Goal: Task Accomplishment & Management: Manage account settings

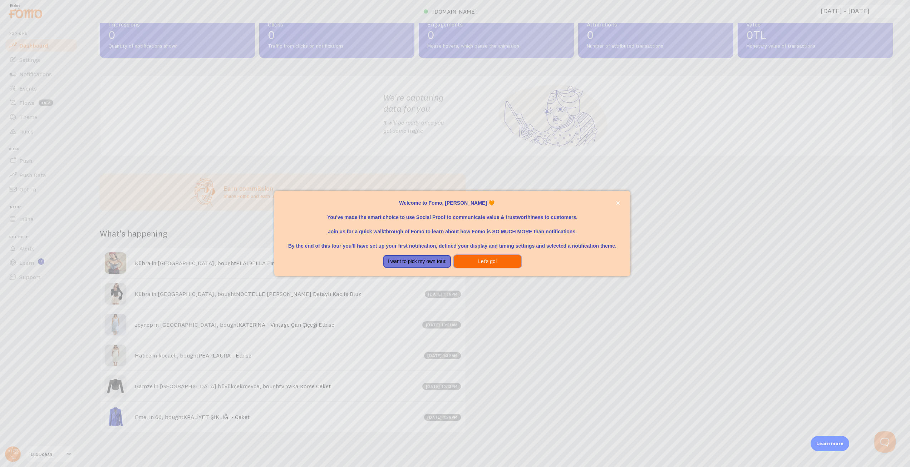
click at [474, 257] on button "Let's go!" at bounding box center [488, 261] width 68 height 13
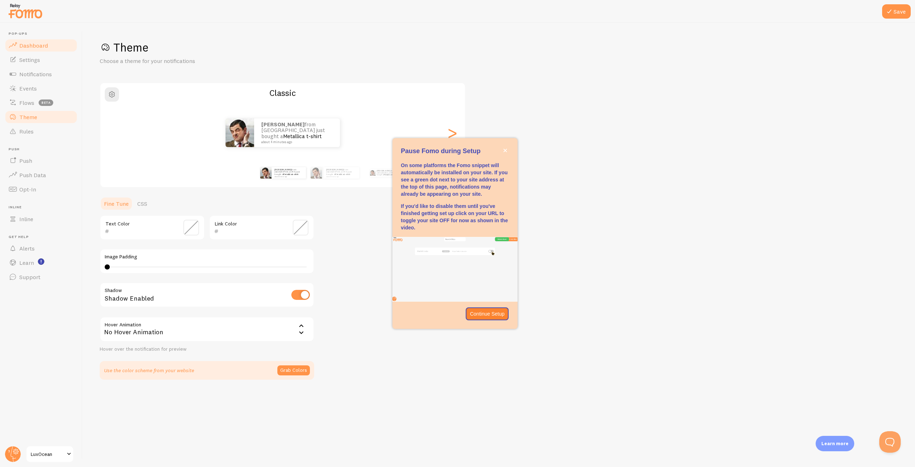
click at [30, 49] on span "Dashboard" at bounding box center [33, 45] width 29 height 7
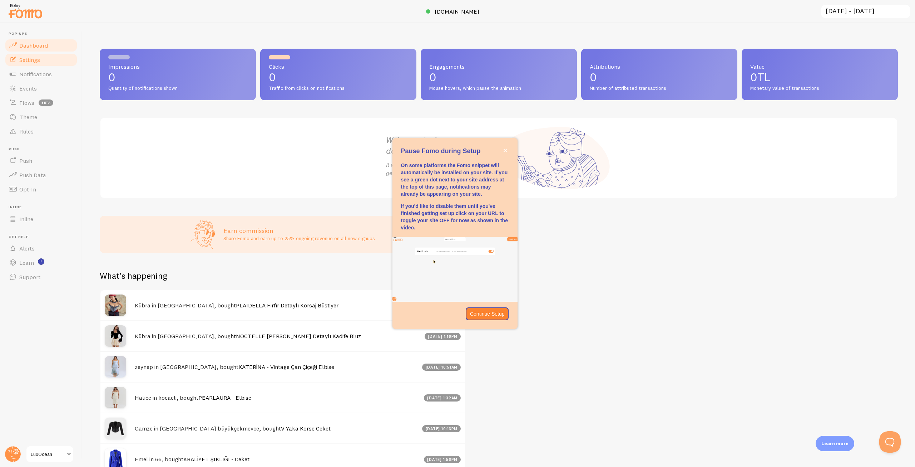
click at [31, 61] on span "Settings" at bounding box center [29, 59] width 21 height 7
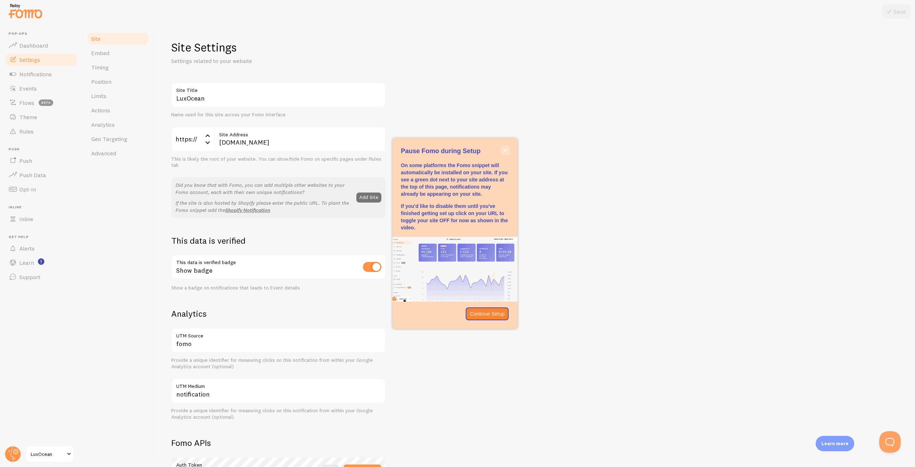
click at [503, 151] on button "close," at bounding box center [506, 151] width 8 height 8
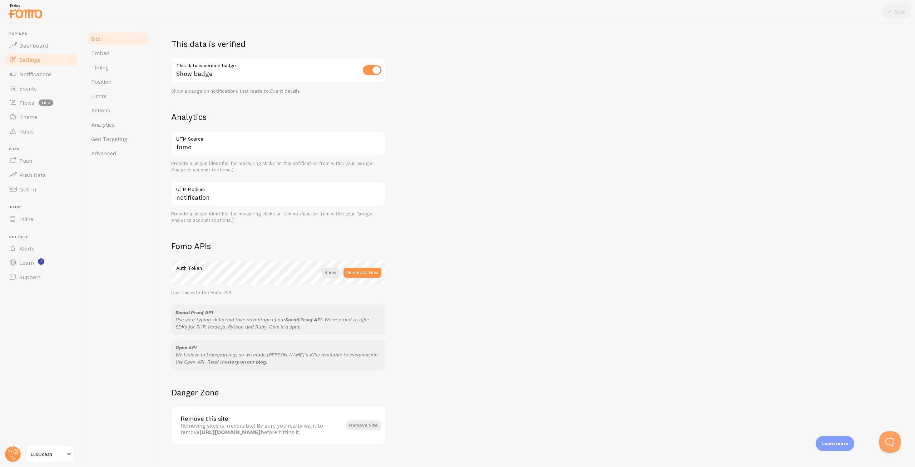
scroll to position [208, 0]
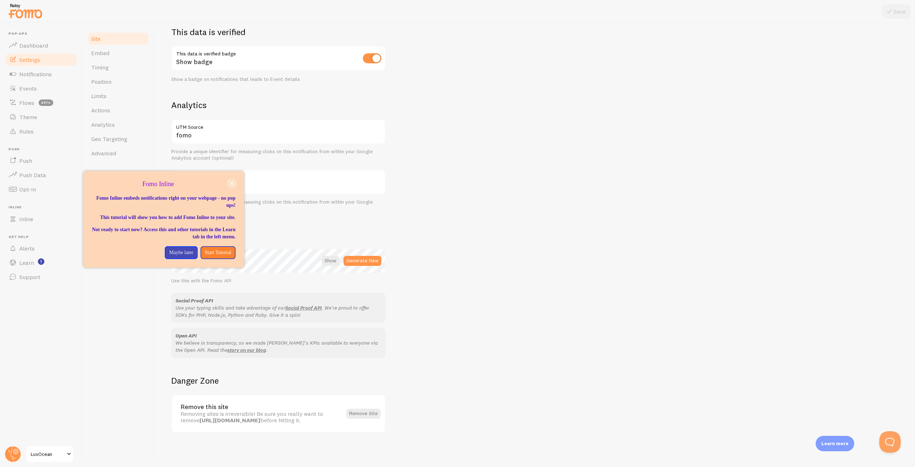
click at [230, 181] on button "close," at bounding box center [232, 184] width 8 height 8
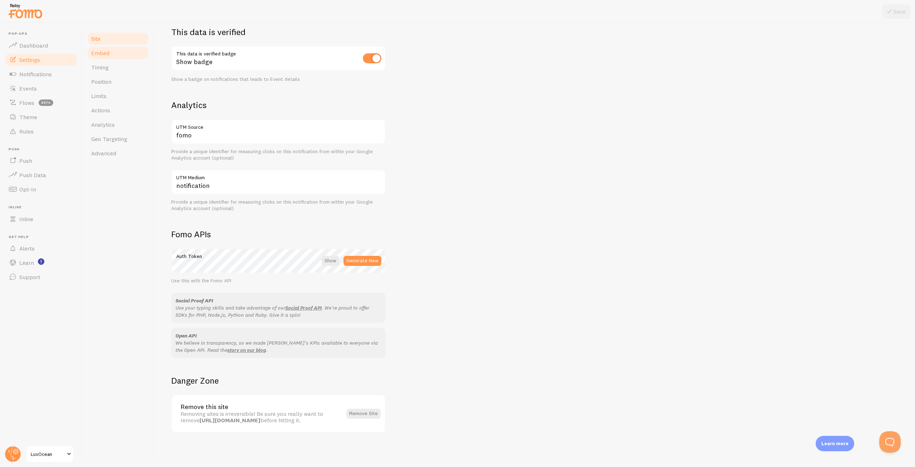
click at [103, 55] on span "Embed" at bounding box center [100, 52] width 18 height 7
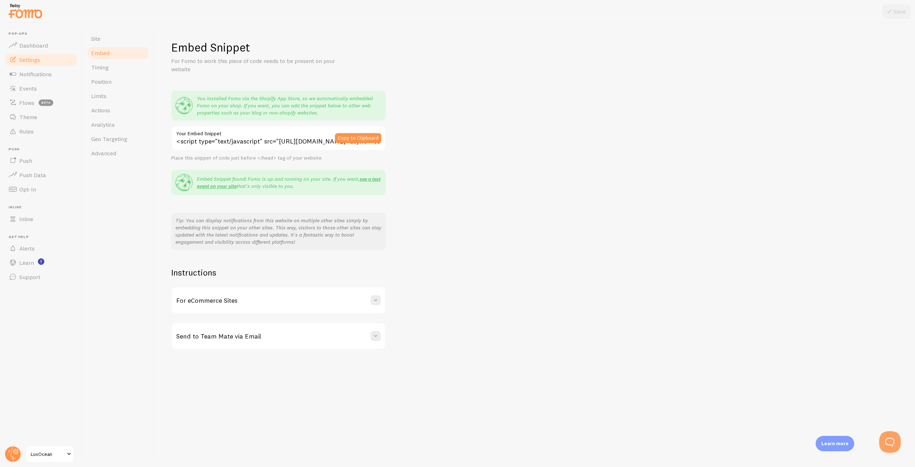
click at [432, 157] on div "Embed Snippet For Fomo to work this piece of code needs to be present on your w…" at bounding box center [534, 194] width 727 height 309
click at [36, 70] on link "Notifications" at bounding box center [41, 74] width 74 height 14
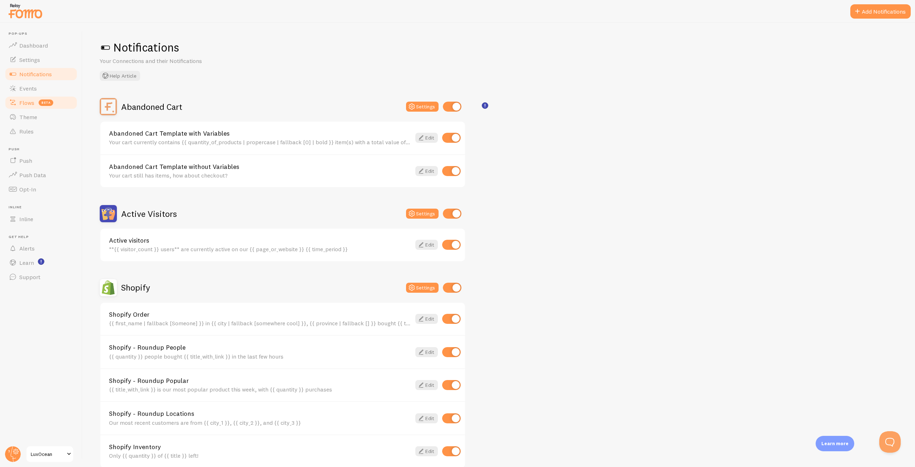
click at [35, 95] on link "Flows beta" at bounding box center [41, 102] width 74 height 14
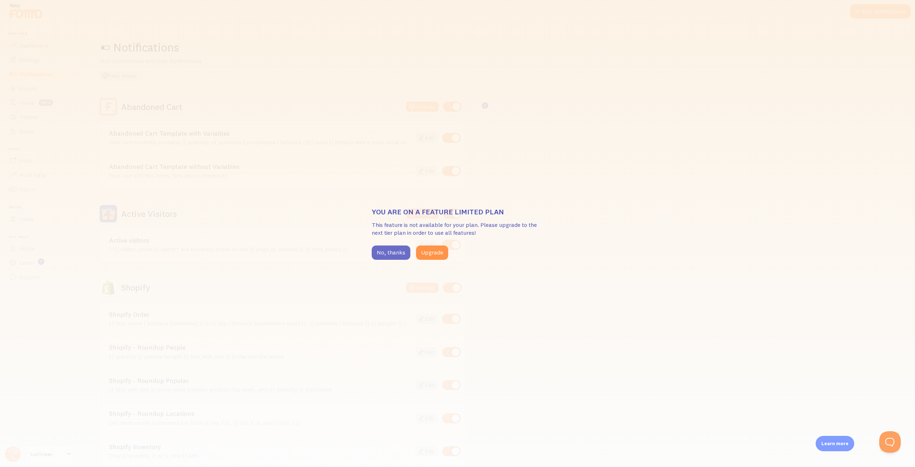
click at [388, 252] on button "No, thanks" at bounding box center [391, 252] width 39 height 14
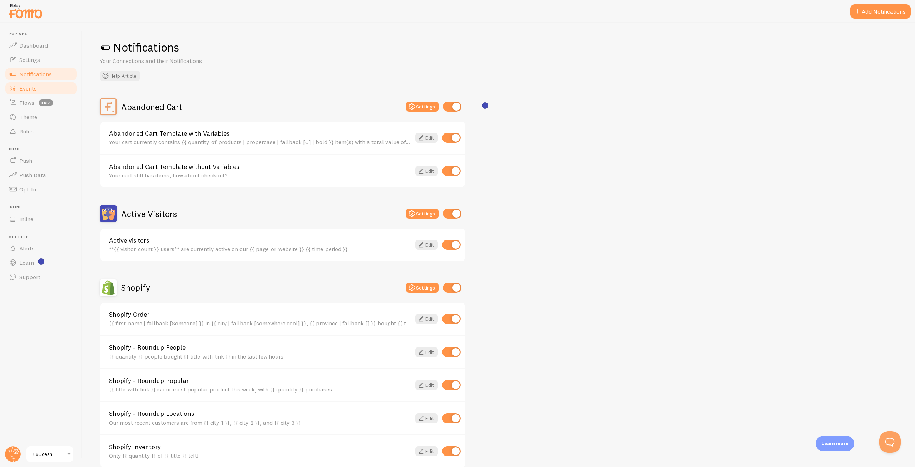
click at [44, 90] on link "Events" at bounding box center [41, 88] width 74 height 14
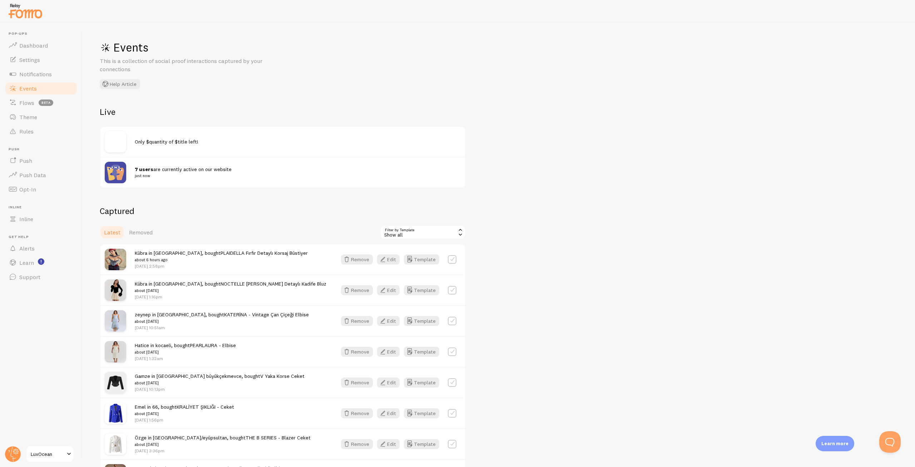
click at [182, 137] on div "Only $quantity of $title left!" at bounding box center [282, 142] width 365 height 30
click at [23, 119] on span "Theme" at bounding box center [28, 116] width 18 height 7
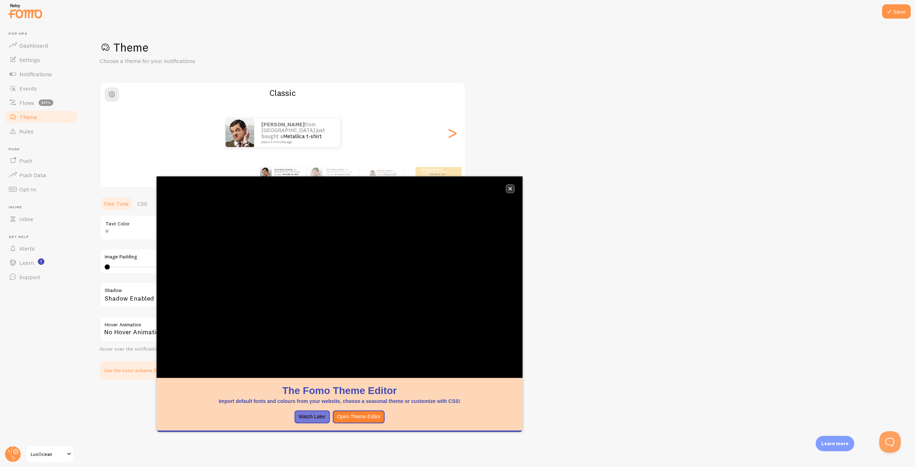
click at [508, 186] on button "close," at bounding box center [511, 189] width 8 height 8
click at [361, 415] on button "Open Theme Editor" at bounding box center [359, 416] width 52 height 13
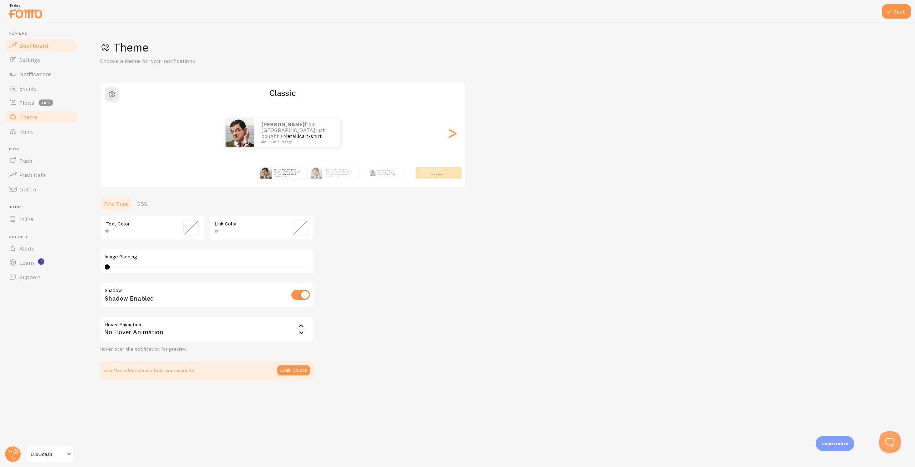
click at [33, 47] on span "Dashboard" at bounding box center [33, 45] width 29 height 7
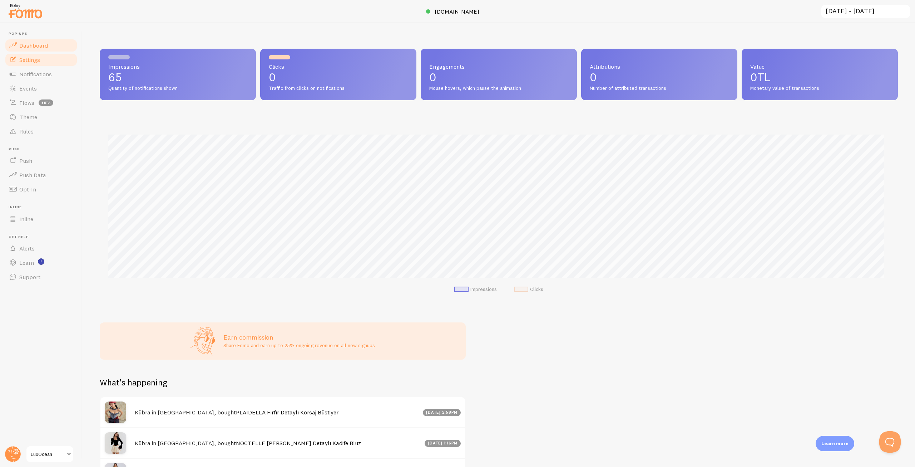
scroll to position [188, 793]
click at [29, 59] on span "Settings" at bounding box center [29, 59] width 21 height 7
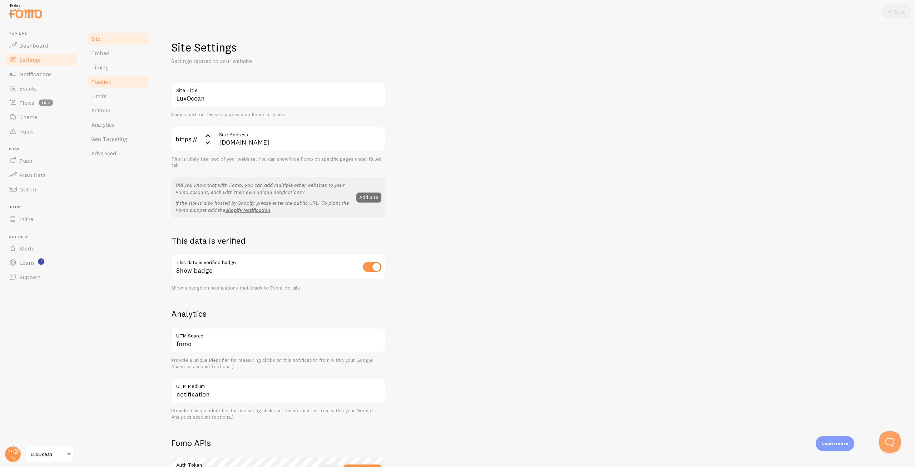
click at [103, 83] on span "Position" at bounding box center [101, 81] width 20 height 7
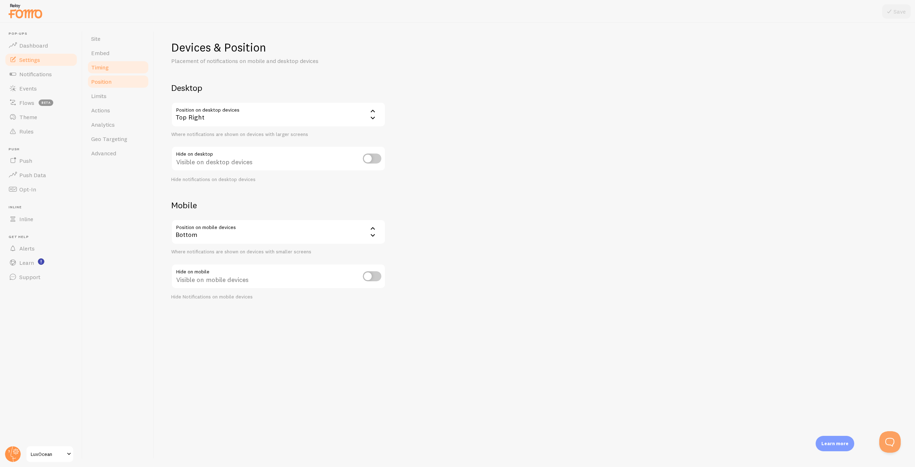
click at [108, 71] on link "Timing" at bounding box center [118, 67] width 63 height 14
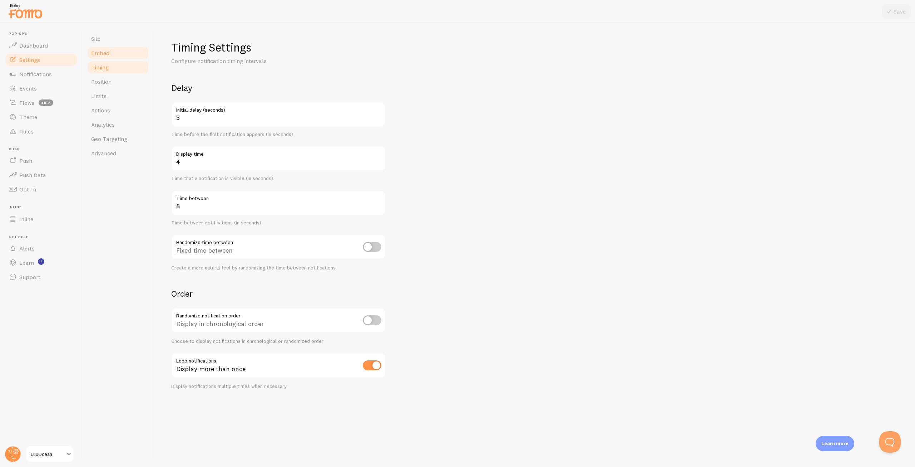
click at [109, 54] on span "Embed" at bounding box center [100, 52] width 18 height 7
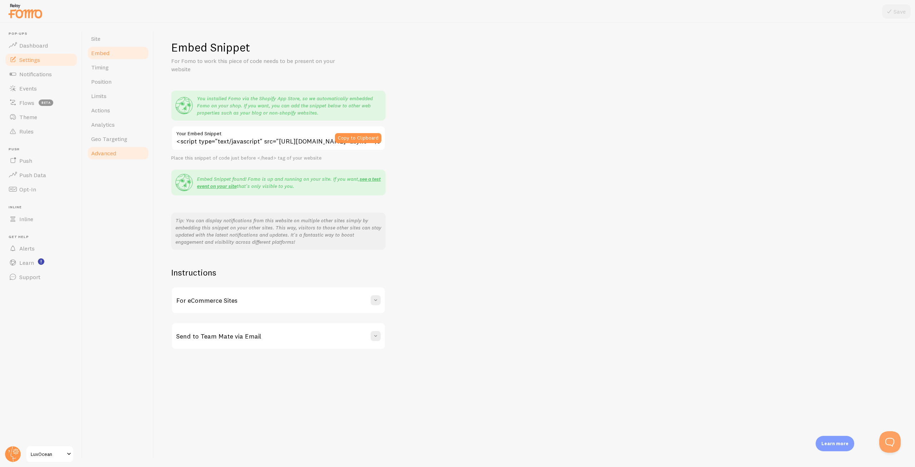
click at [109, 156] on span "Advanced" at bounding box center [103, 152] width 25 height 7
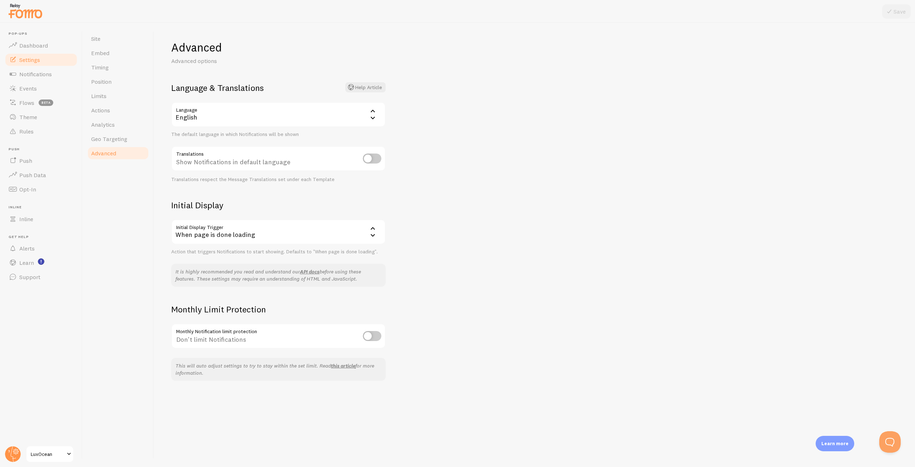
click at [294, 112] on div "English" at bounding box center [278, 114] width 215 height 25
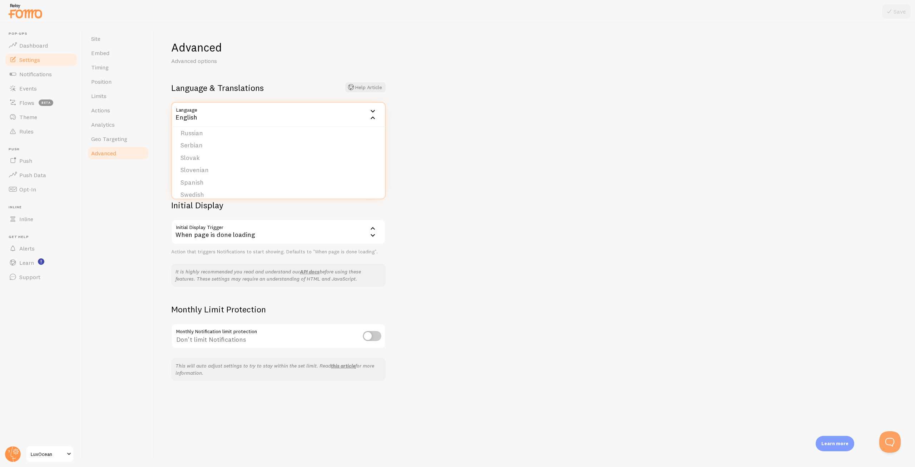
scroll to position [295, 0]
click at [195, 188] on li "Turkish" at bounding box center [278, 188] width 213 height 13
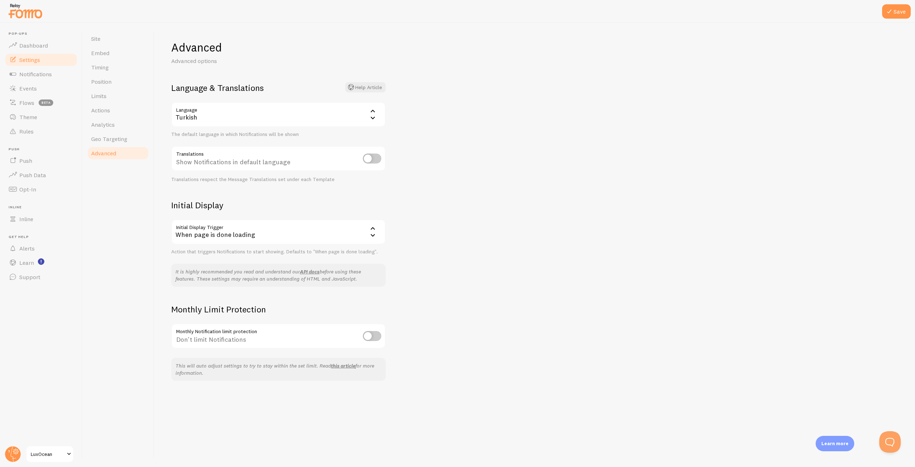
click at [369, 159] on input "checkbox" at bounding box center [372, 158] width 19 height 10
click at [372, 159] on input "checkbox" at bounding box center [372, 158] width 19 height 10
drag, startPoint x: 172, startPoint y: 163, endPoint x: 292, endPoint y: 168, distance: 119.9
click at [292, 168] on div "Show Notifications in default language" at bounding box center [278, 159] width 215 height 26
click at [129, 233] on div "Site Embed Timing Position Limits Actions Analytics Geo Targeting Advanced" at bounding box center [119, 245] width 72 height 444
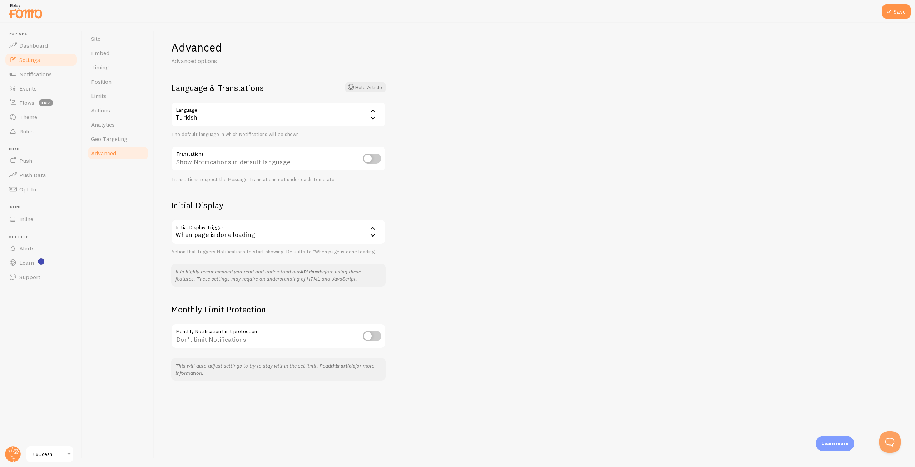
click at [369, 158] on input "checkbox" at bounding box center [372, 158] width 19 height 10
checkbox input "true"
drag, startPoint x: 172, startPoint y: 164, endPoint x: 293, endPoint y: 165, distance: 120.5
click at [293, 165] on div "Translate to user's preferred language" at bounding box center [278, 159] width 215 height 26
click at [503, 221] on div "Advanced Advanced options Language & Translations Help Article Language tr Turk…" at bounding box center [534, 245] width 761 height 444
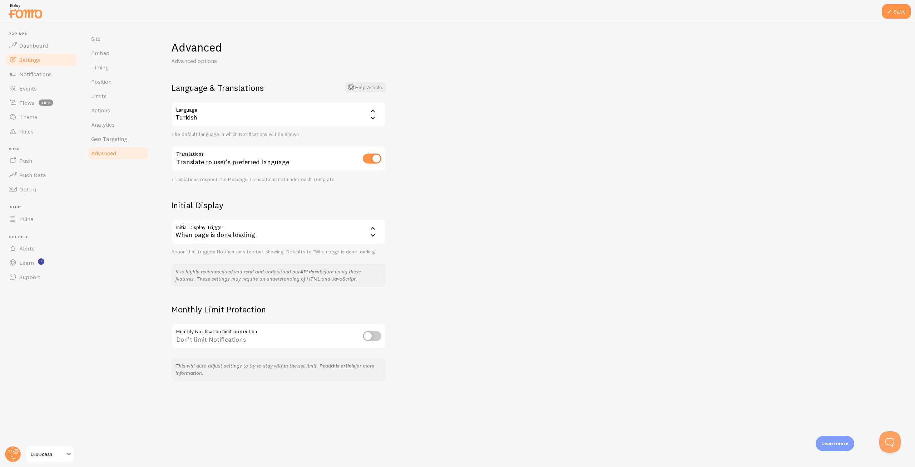
click at [248, 232] on div "When page is done loading" at bounding box center [278, 231] width 215 height 25
click at [441, 247] on div "Advanced Advanced options Language & Translations Help Article Language tr Turk…" at bounding box center [534, 245] width 761 height 444
click at [235, 237] on div "When page is done loading" at bounding box center [278, 231] width 215 height 25
click at [514, 253] on div "Advanced Advanced options Language & Translations Help Article Language tr Turk…" at bounding box center [534, 245] width 761 height 444
click at [902, 12] on button "Save" at bounding box center [897, 11] width 29 height 14
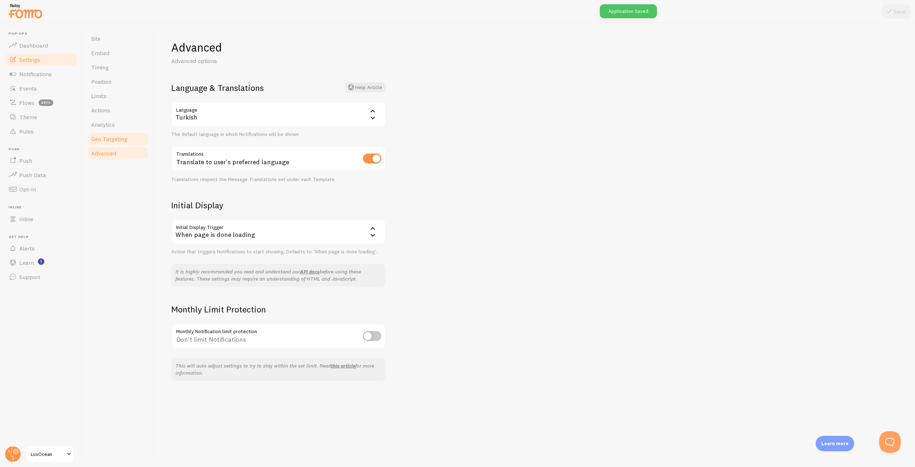
click at [107, 137] on span "Geo Targeting" at bounding box center [109, 138] width 36 height 7
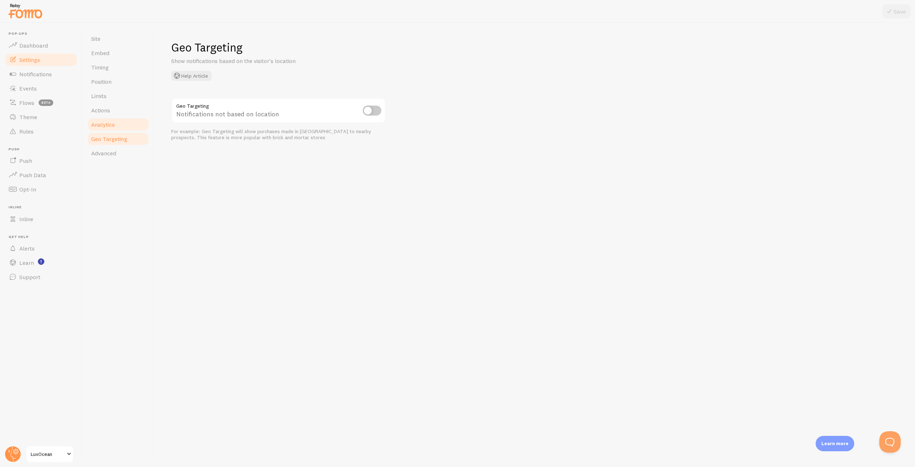
click at [108, 127] on span "Analytics" at bounding box center [103, 124] width 24 height 7
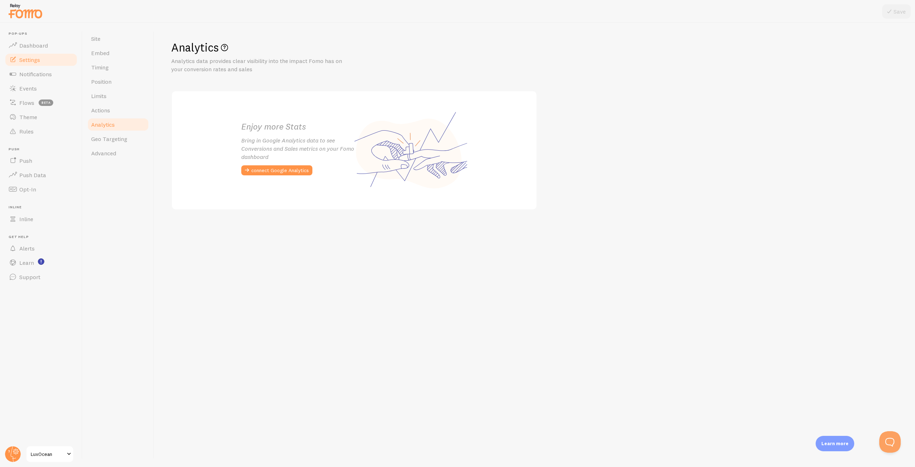
click at [110, 118] on link "Analytics" at bounding box center [118, 124] width 63 height 14
click at [109, 113] on span "Actions" at bounding box center [100, 110] width 19 height 7
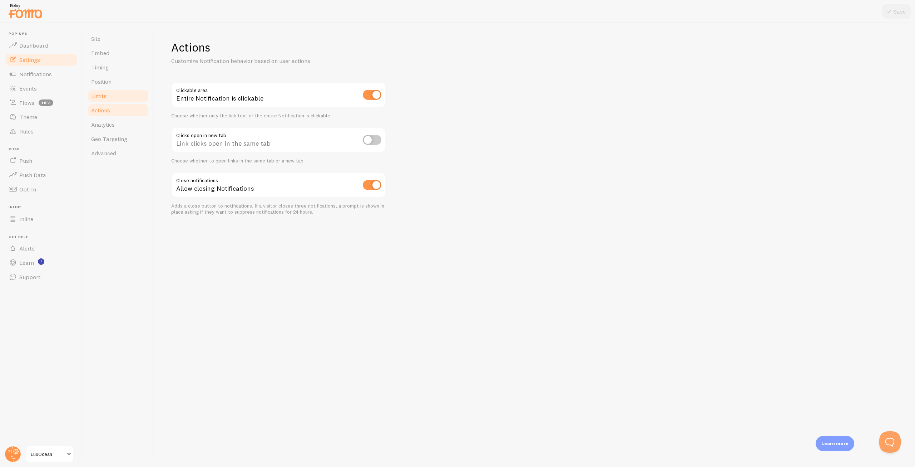
click at [107, 97] on span "Limits" at bounding box center [98, 95] width 15 height 7
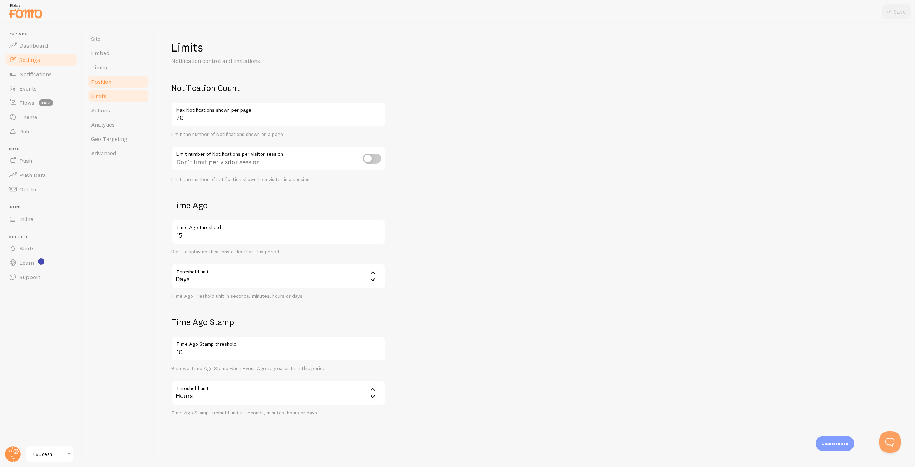
click at [110, 84] on span "Position" at bounding box center [101, 81] width 20 height 7
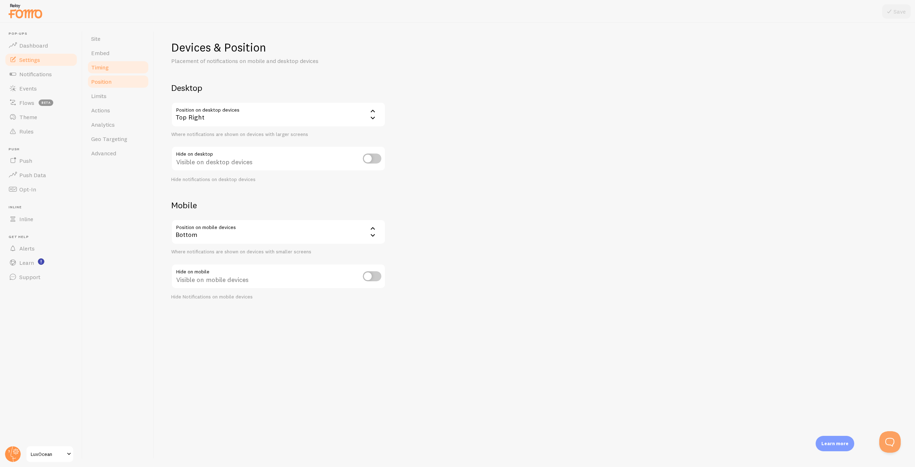
click at [110, 68] on link "Timing" at bounding box center [118, 67] width 63 height 14
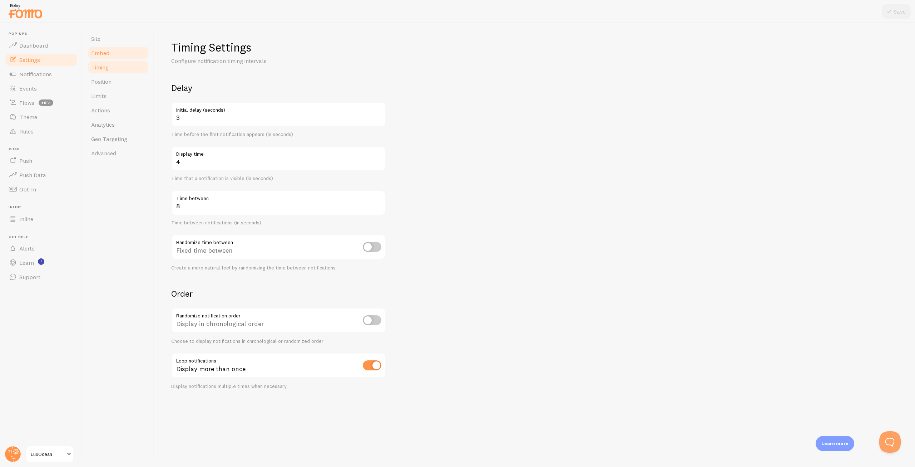
click at [100, 54] on span "Embed" at bounding box center [100, 52] width 18 height 7
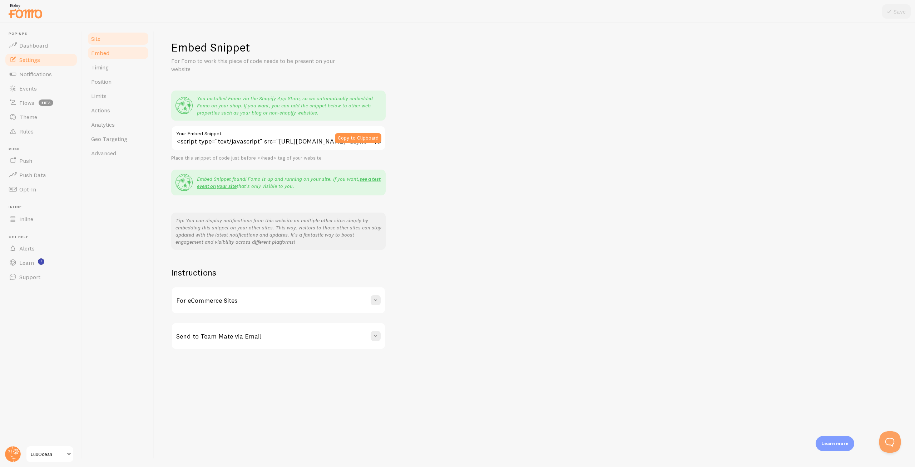
click at [100, 39] on span "Site" at bounding box center [95, 38] width 9 height 7
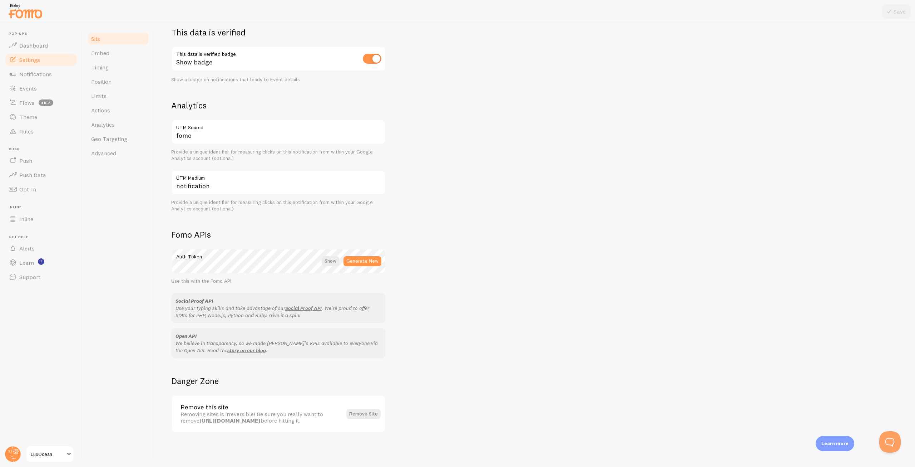
scroll to position [208, 0]
click at [35, 72] on span "Notifications" at bounding box center [35, 73] width 33 height 7
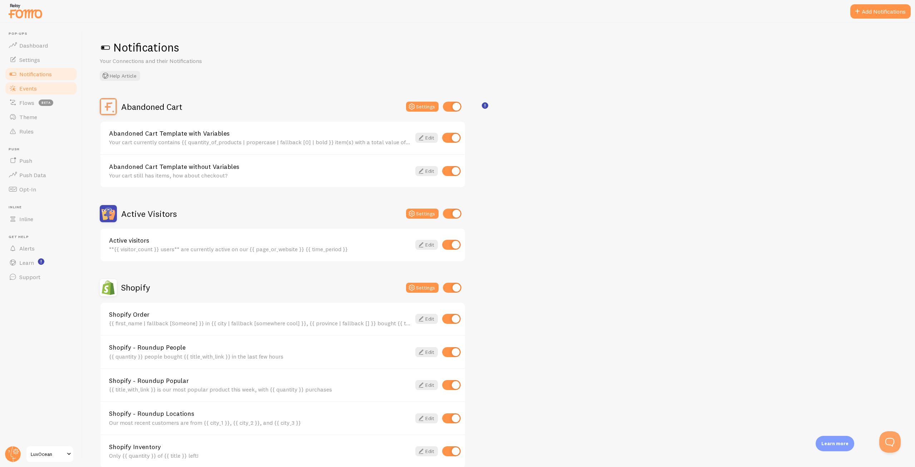
click at [34, 91] on span "Events" at bounding box center [28, 88] width 18 height 7
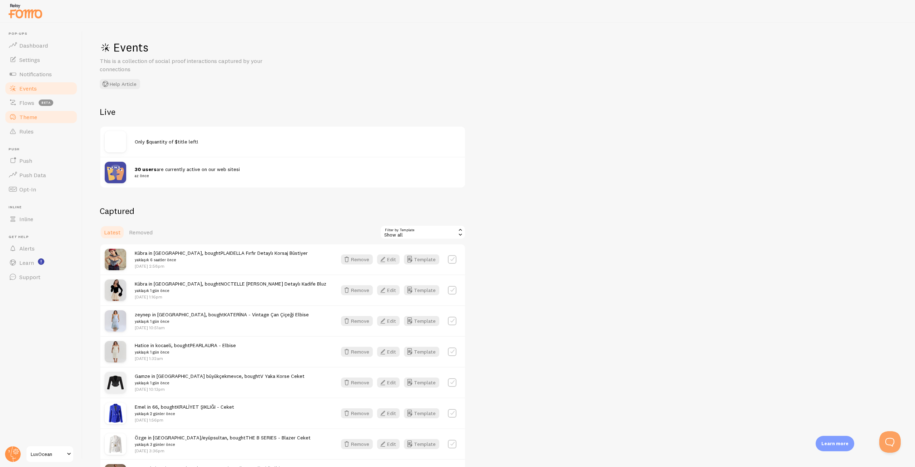
click at [25, 118] on span "Theme" at bounding box center [28, 116] width 18 height 7
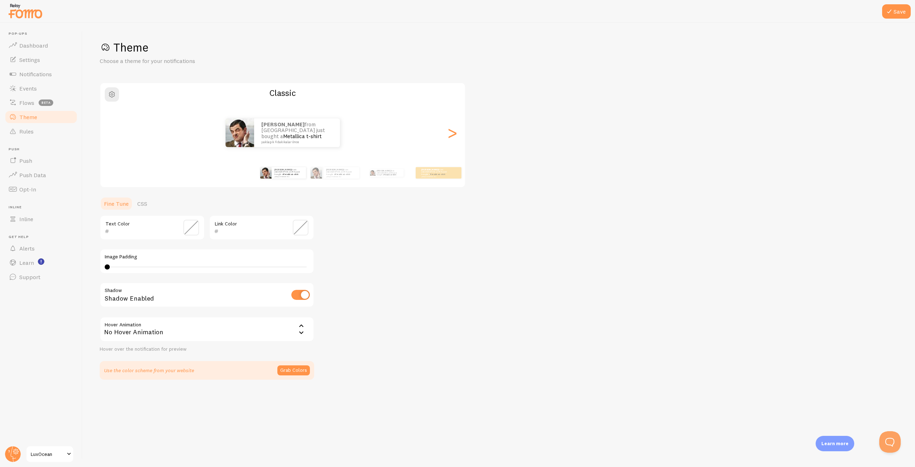
click at [175, 296] on div "Shadow Enabled" at bounding box center [207, 295] width 215 height 26
click at [162, 331] on div "No Hover Animation" at bounding box center [207, 328] width 215 height 25
click at [369, 336] on div "Theme Choose a theme for your notifications Classic Abdullah from Türkiye just …" at bounding box center [499, 209] width 799 height 339
click at [883, 14] on button "Save" at bounding box center [897, 11] width 29 height 14
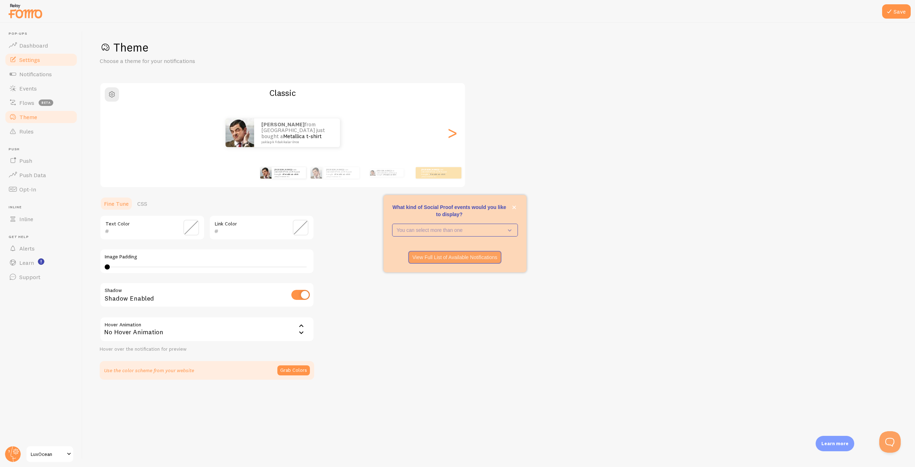
click at [31, 63] on span "Settings" at bounding box center [29, 59] width 21 height 7
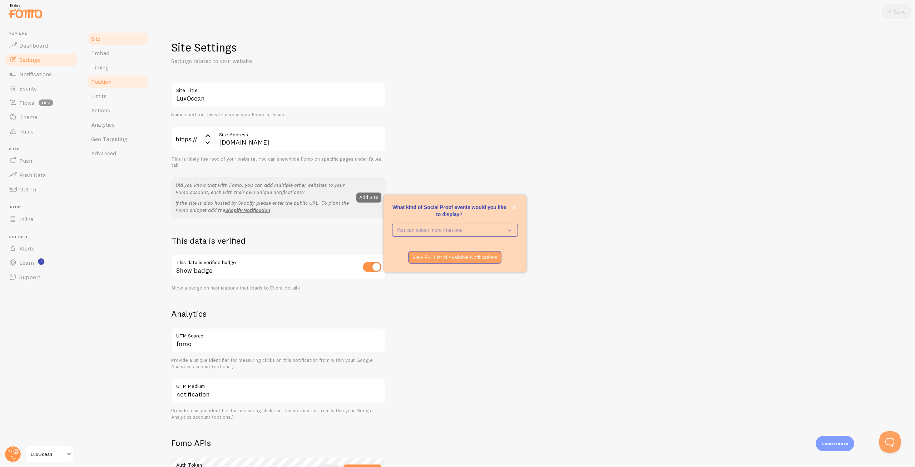
click at [108, 81] on span "Position" at bounding box center [101, 81] width 20 height 7
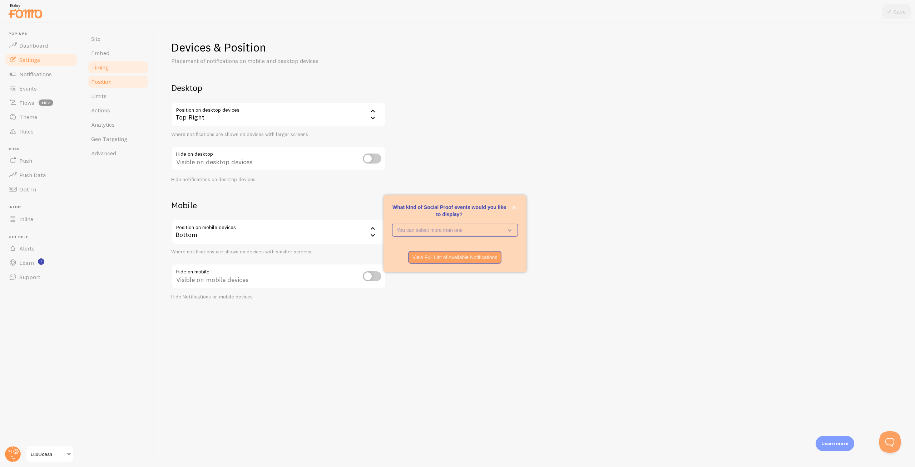
click at [108, 69] on span "Timing" at bounding box center [100, 67] width 18 height 7
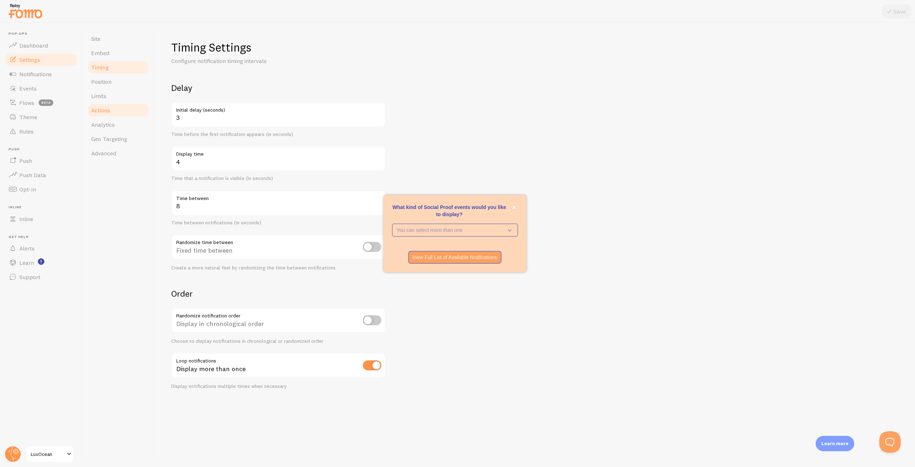
click at [110, 104] on link "Actions" at bounding box center [118, 110] width 63 height 14
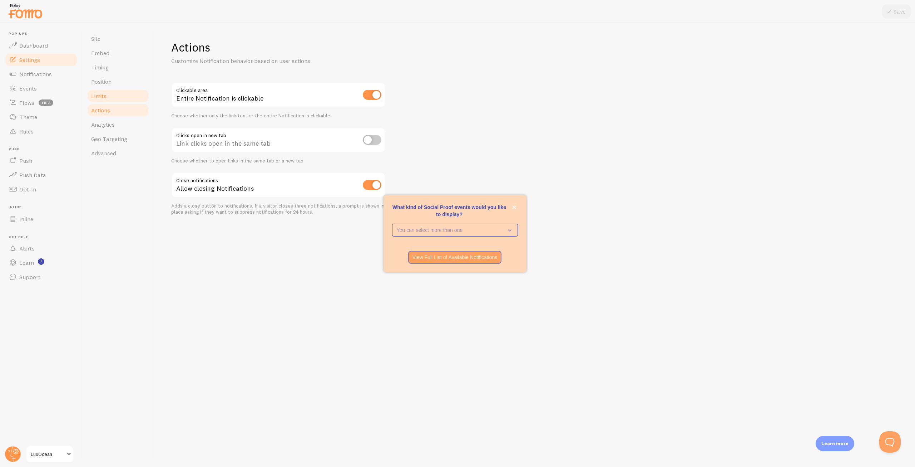
click at [109, 93] on link "Limits" at bounding box center [118, 96] width 63 height 14
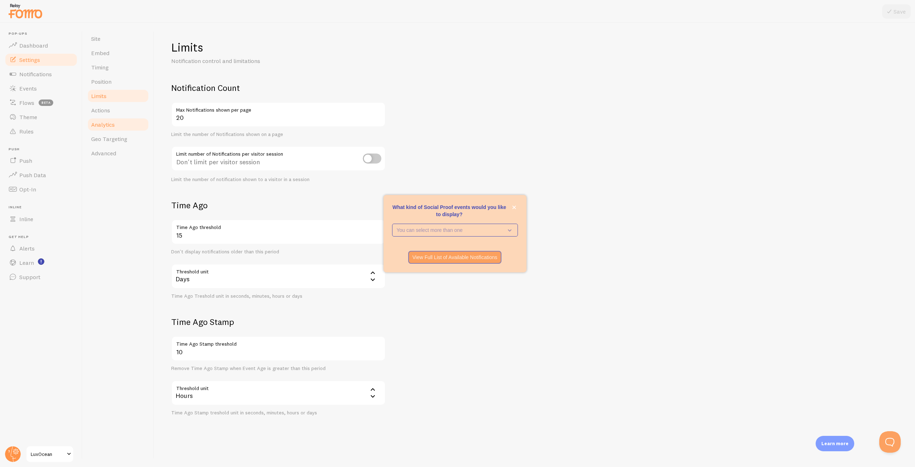
click at [113, 123] on span "Analytics" at bounding box center [103, 124] width 24 height 7
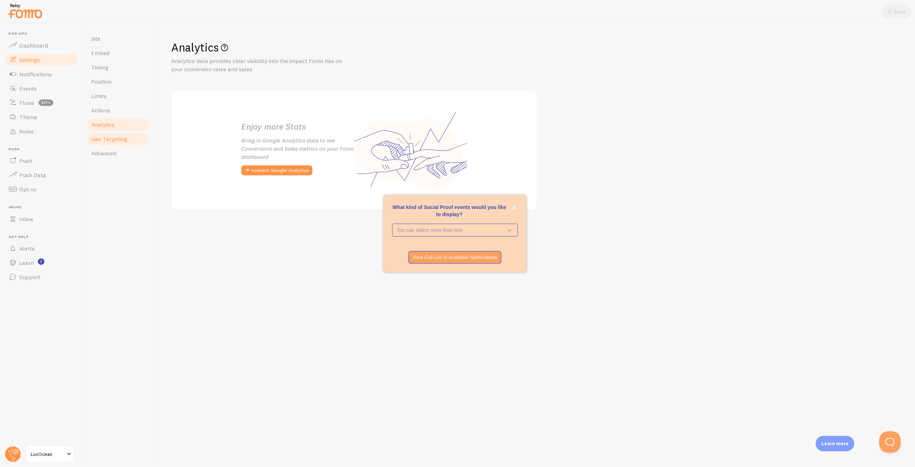
click at [114, 138] on span "Geo Targeting" at bounding box center [109, 138] width 36 height 7
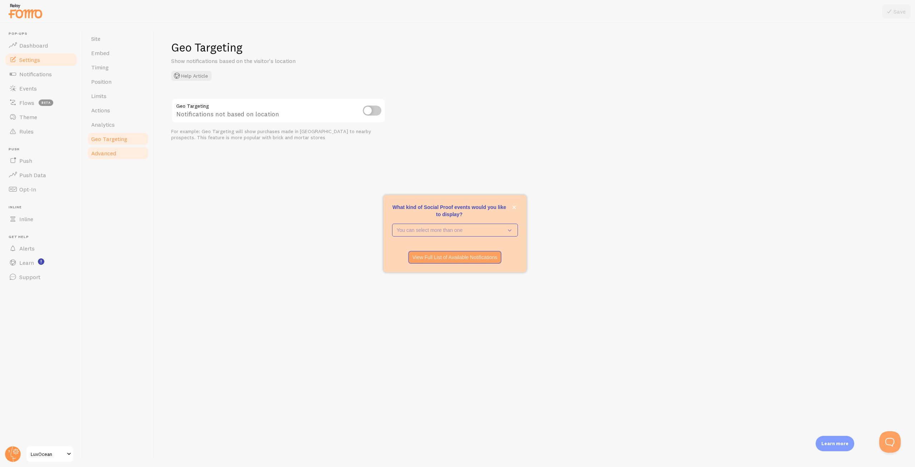
click at [111, 157] on link "Advanced" at bounding box center [118, 153] width 63 height 14
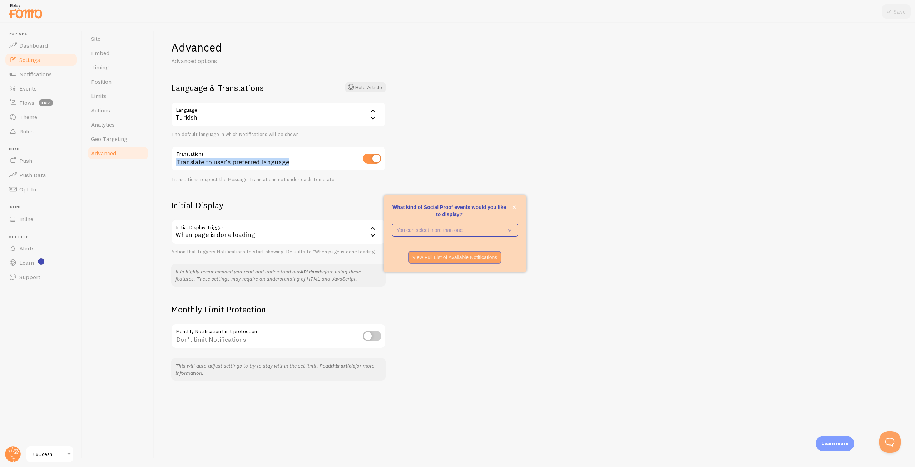
drag, startPoint x: 288, startPoint y: 162, endPoint x: 170, endPoint y: 162, distance: 117.7
click at [170, 162] on div "Advanced Advanced options Language & Translations Help Article Language tr Turk…" at bounding box center [534, 245] width 761 height 444
drag, startPoint x: 458, startPoint y: 141, endPoint x: 418, endPoint y: 147, distance: 40.4
click at [458, 141] on div "Advanced Advanced options Language & Translations Help Article Language tr Turk…" at bounding box center [534, 245] width 761 height 444
click at [370, 158] on input "checkbox" at bounding box center [372, 158] width 19 height 10
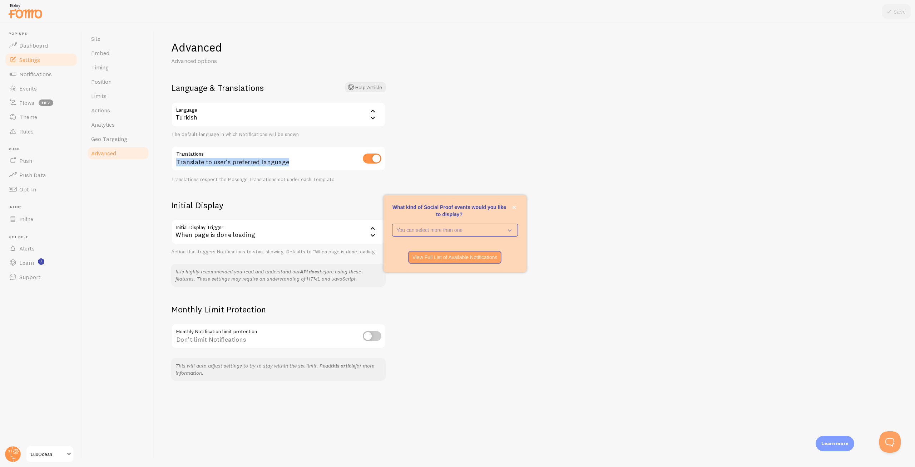
checkbox input "false"
drag, startPoint x: 219, startPoint y: 164, endPoint x: 294, endPoint y: 167, distance: 75.1
click at [294, 167] on div "Show Notifications in default language" at bounding box center [278, 159] width 215 height 26
click at [452, 143] on div "Advanced Advanced options Language & Translations Help Article Language tr Turk…" at bounding box center [534, 245] width 761 height 444
click at [891, 12] on icon at bounding box center [889, 11] width 9 height 9
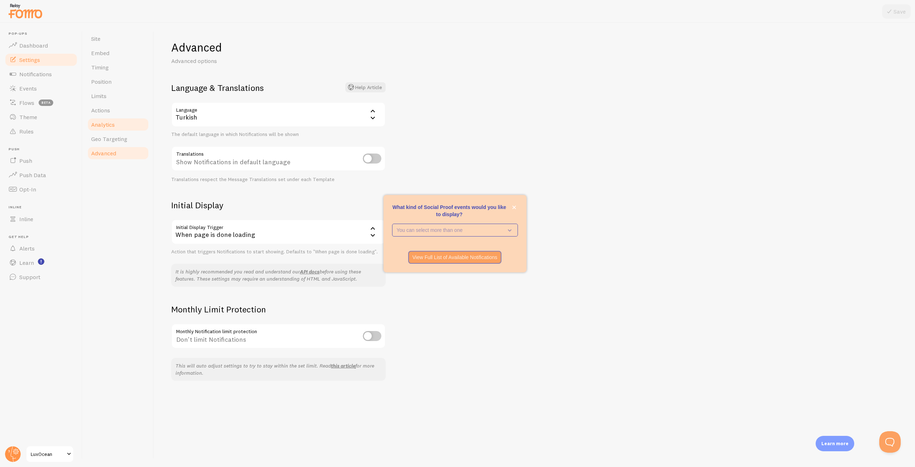
click at [105, 122] on span "Analytics" at bounding box center [103, 124] width 24 height 7
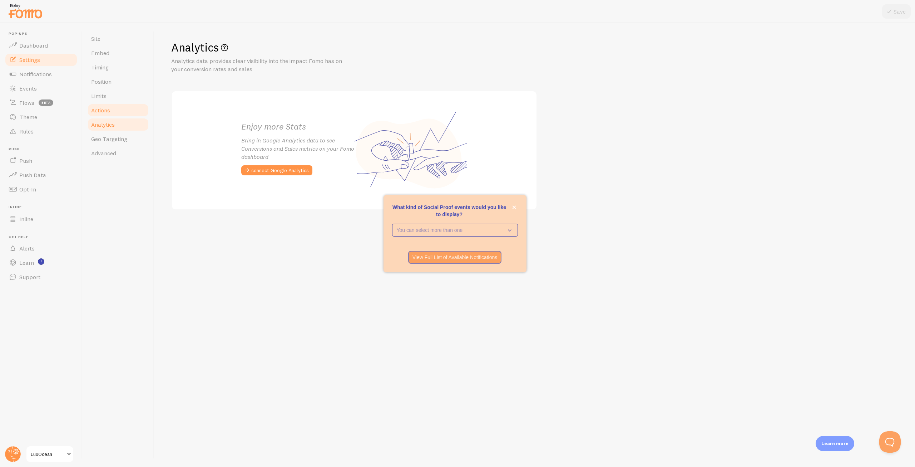
click at [104, 113] on span "Actions" at bounding box center [100, 110] width 19 height 7
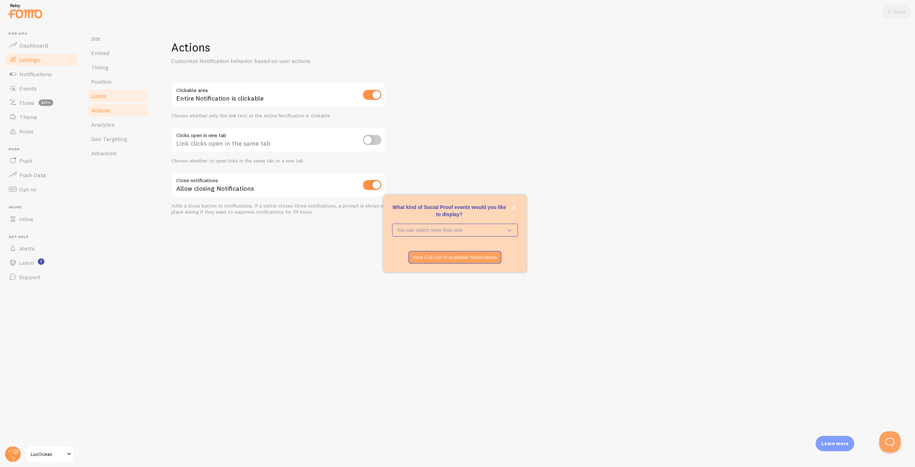
click at [102, 92] on link "Limits" at bounding box center [118, 96] width 63 height 14
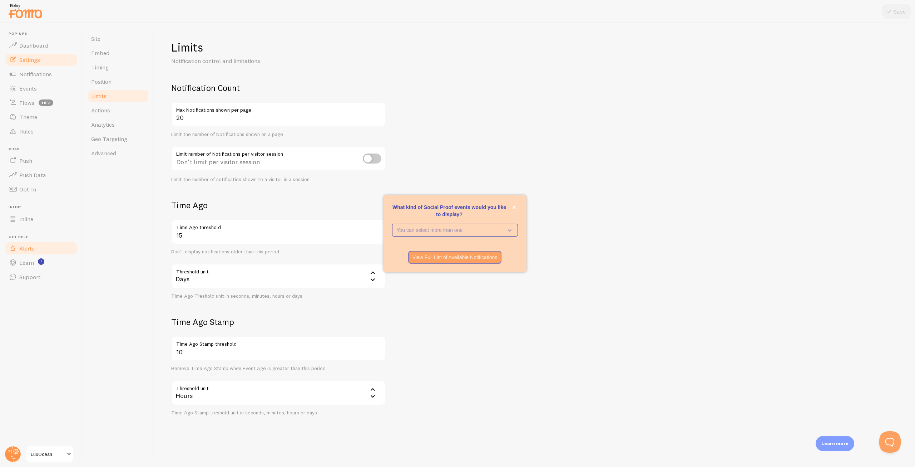
click at [30, 245] on span "Alerts" at bounding box center [26, 248] width 15 height 7
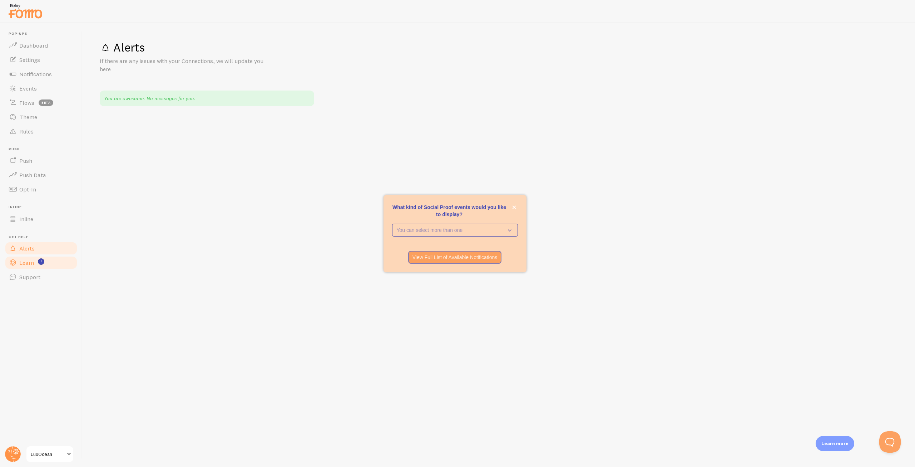
click at [27, 262] on span "Learn" at bounding box center [26, 262] width 15 height 7
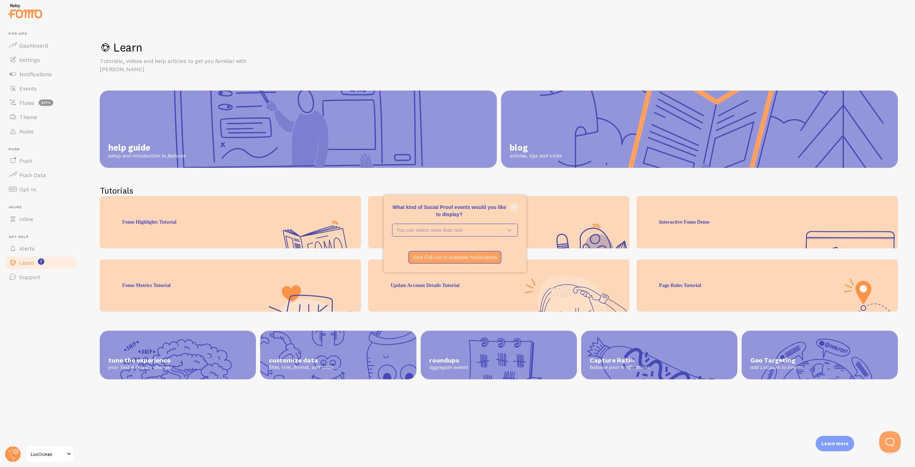
click at [517, 207] on button "close," at bounding box center [515, 207] width 8 height 8
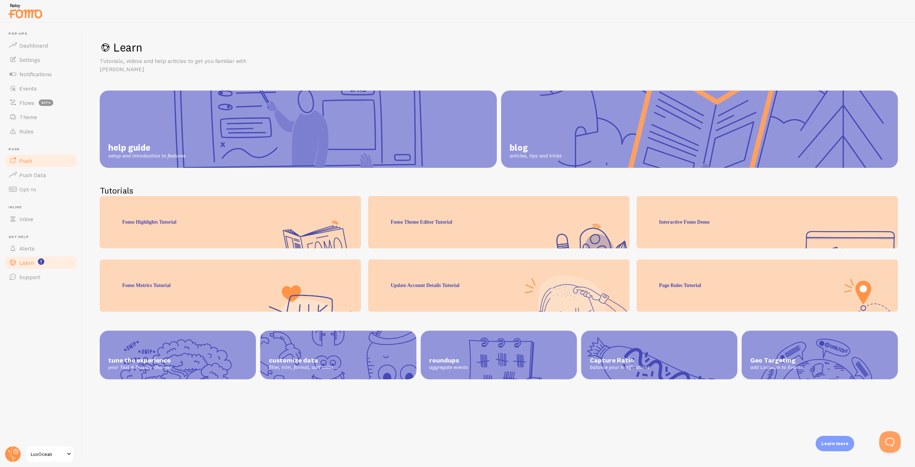
click at [32, 158] on link "Push" at bounding box center [41, 160] width 74 height 14
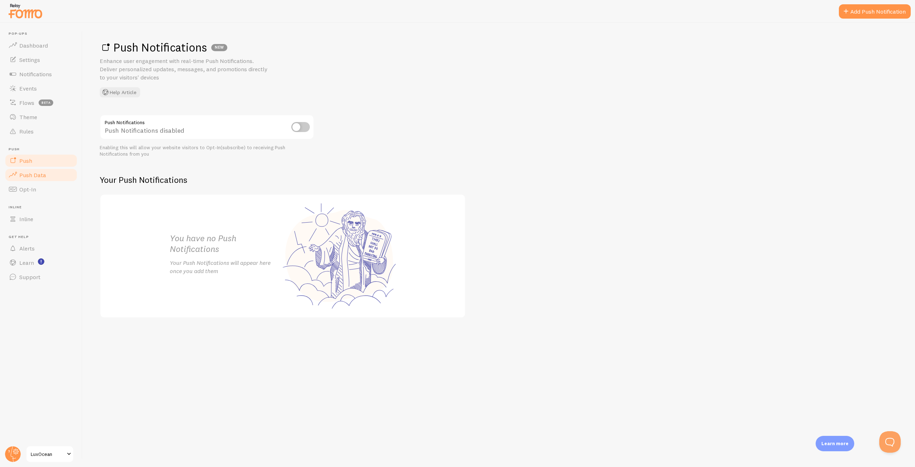
click at [31, 177] on span "Push Data" at bounding box center [32, 174] width 27 height 7
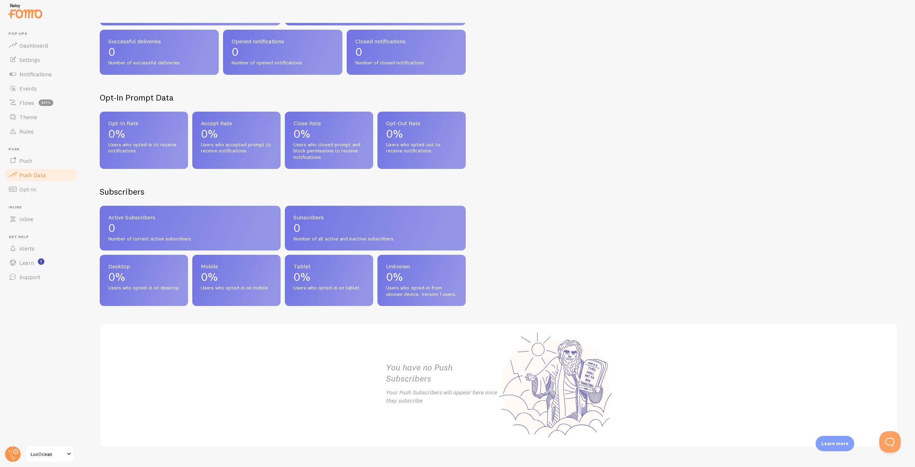
scroll to position [1, 0]
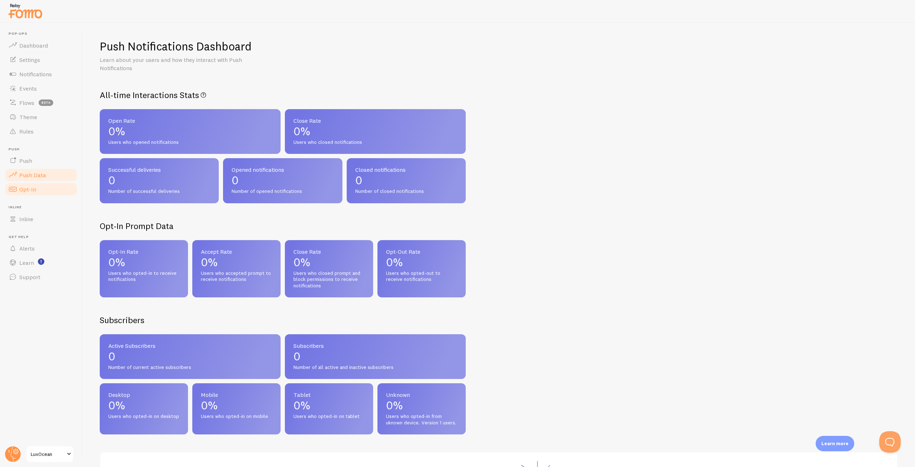
click at [25, 190] on span "Opt-In" at bounding box center [27, 189] width 17 height 7
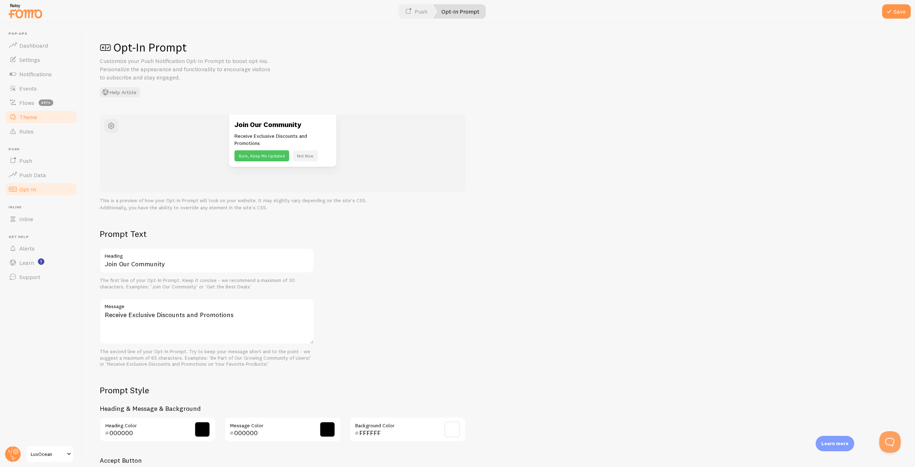
click at [34, 119] on span "Theme" at bounding box center [28, 116] width 18 height 7
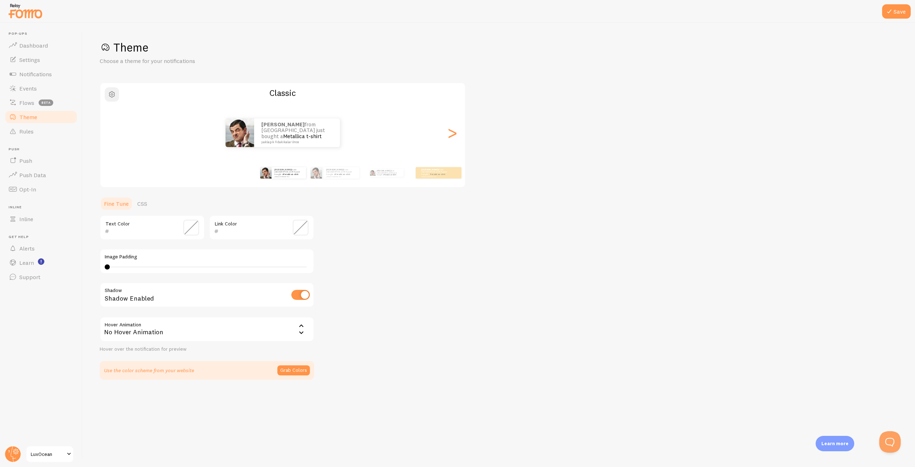
click at [116, 93] on button "button" at bounding box center [112, 94] width 14 height 14
click at [601, 106] on div "Theme Choose a theme for your notifications #FFFFFF hex 255 r 255 g 255 b 0 h 0…" at bounding box center [499, 209] width 799 height 339
click at [450, 134] on div ">" at bounding box center [452, 132] width 9 height 51
click at [112, 133] on div "<" at bounding box center [113, 132] width 9 height 51
click at [443, 137] on div "Abdullah from Türkiye just bought a Metallica t-shirt yaklaşık 4 dakikalar önce" at bounding box center [282, 132] width 365 height 29
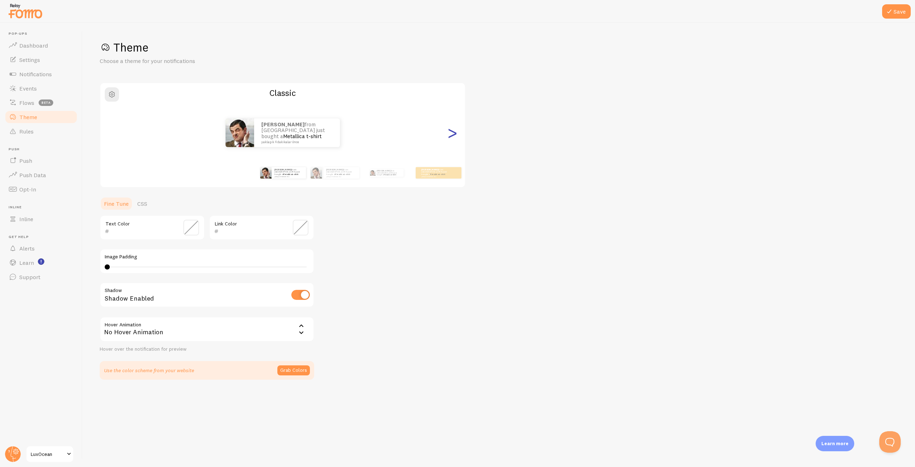
click at [449, 133] on div ">" at bounding box center [452, 132] width 9 height 51
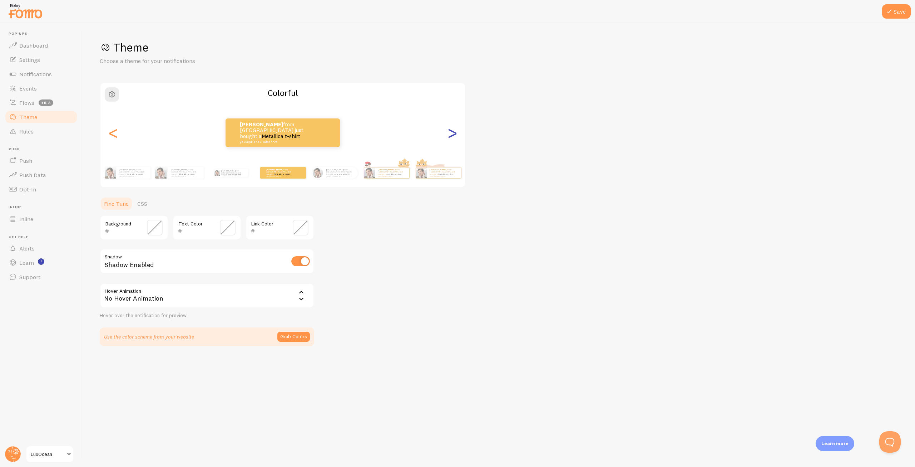
click at [449, 133] on div ">" at bounding box center [452, 132] width 9 height 51
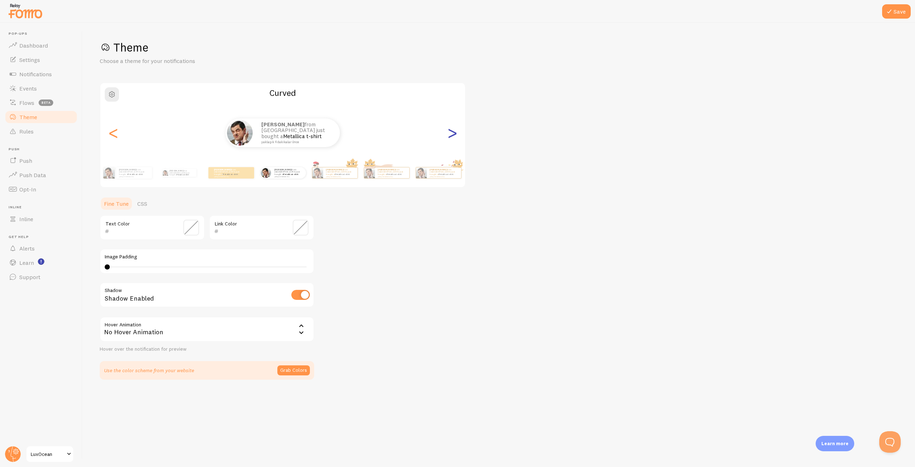
click at [449, 133] on div ">" at bounding box center [452, 132] width 9 height 51
type input "0"
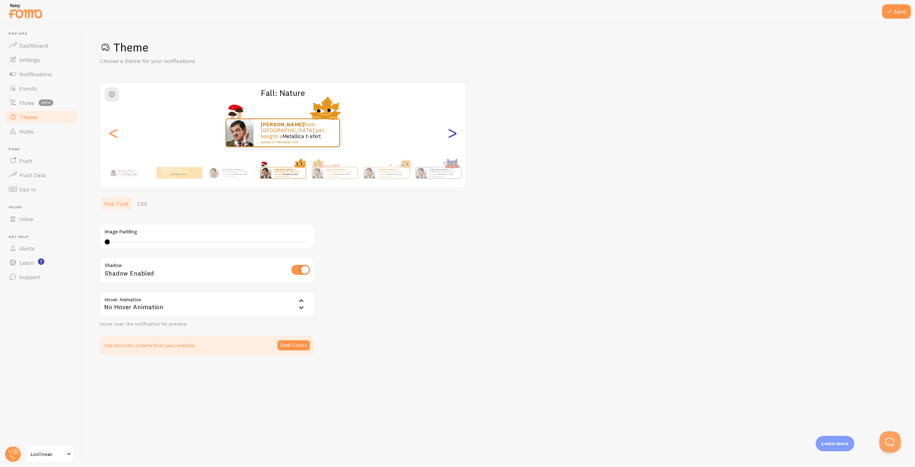
click at [449, 133] on div ">" at bounding box center [452, 132] width 9 height 51
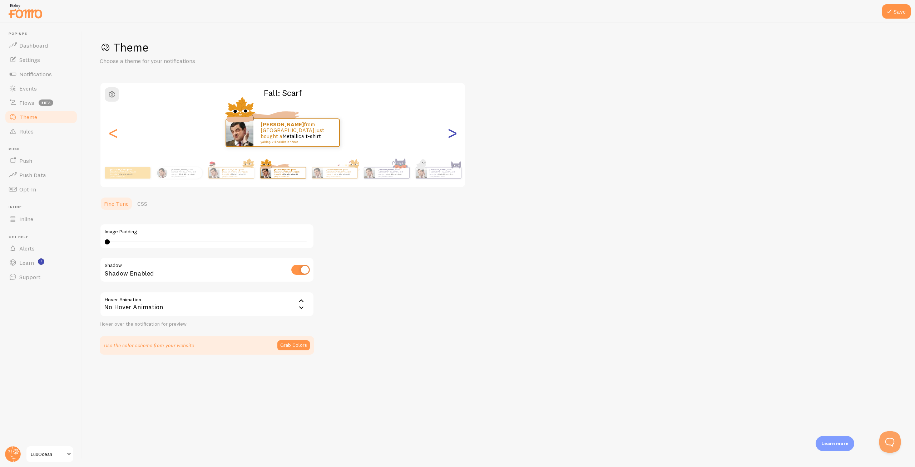
click at [449, 133] on div ">" at bounding box center [452, 132] width 9 height 51
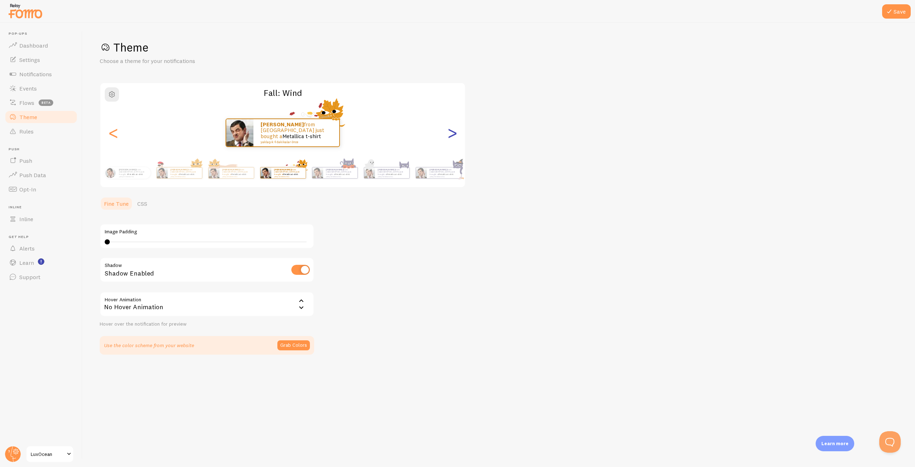
click at [449, 133] on div ">" at bounding box center [452, 132] width 9 height 51
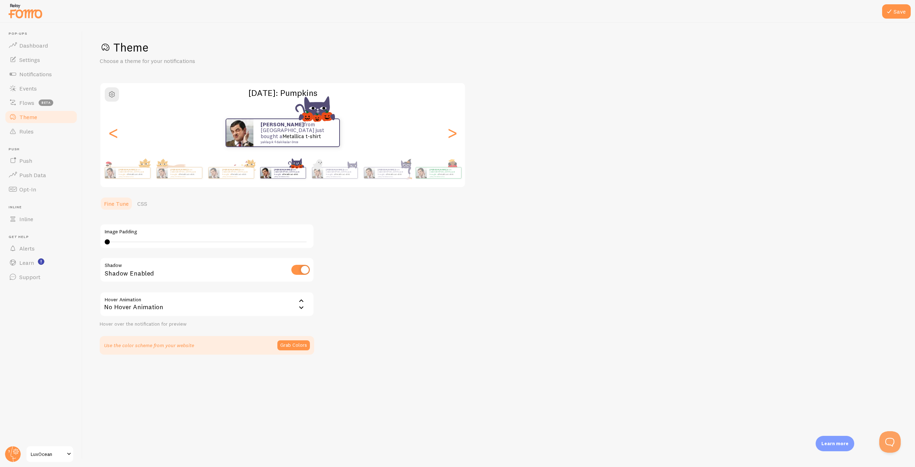
click at [529, 127] on div "Theme Choose a theme for your notifications Halloween: Pumpkins Abdullah from T…" at bounding box center [499, 197] width 799 height 314
click at [110, 139] on div "<" at bounding box center [113, 132] width 9 height 51
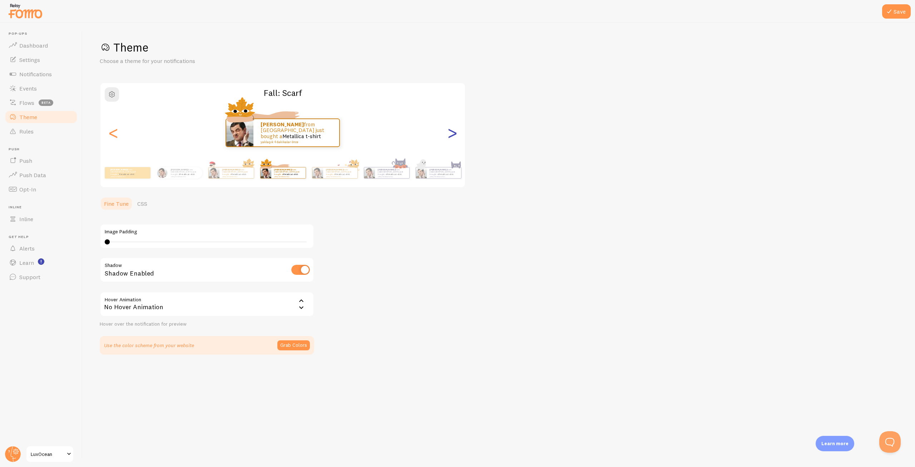
click at [448, 136] on div ">" at bounding box center [452, 132] width 9 height 51
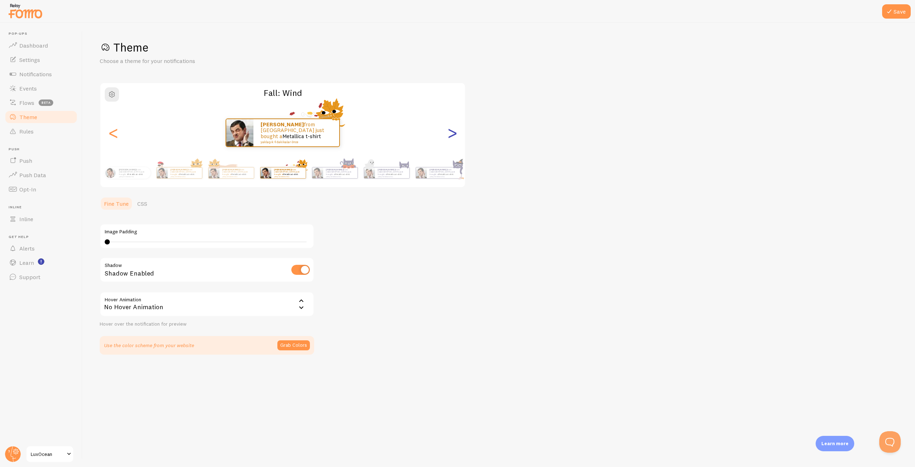
click at [451, 134] on div ">" at bounding box center [452, 132] width 9 height 51
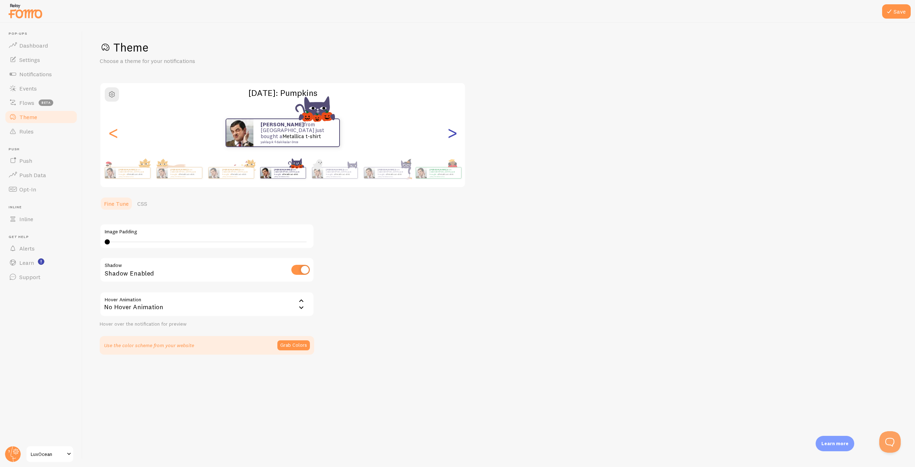
click at [451, 134] on div ">" at bounding box center [452, 132] width 9 height 51
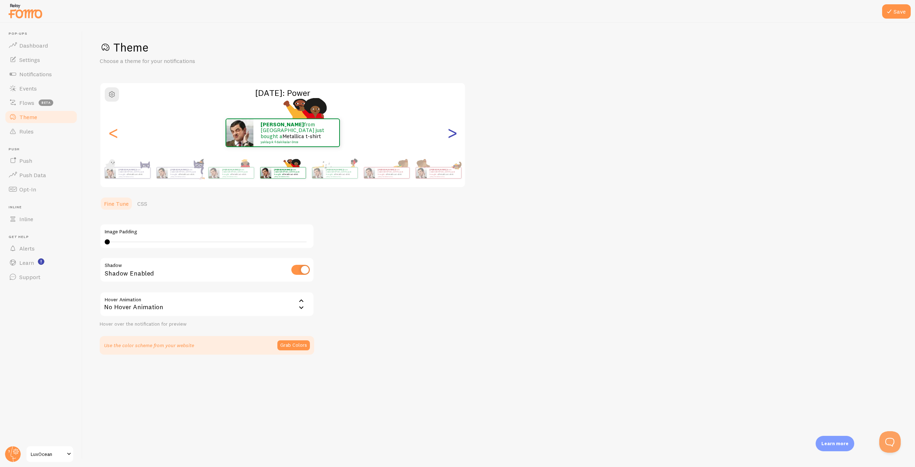
click at [451, 134] on div ">" at bounding box center [452, 132] width 9 height 51
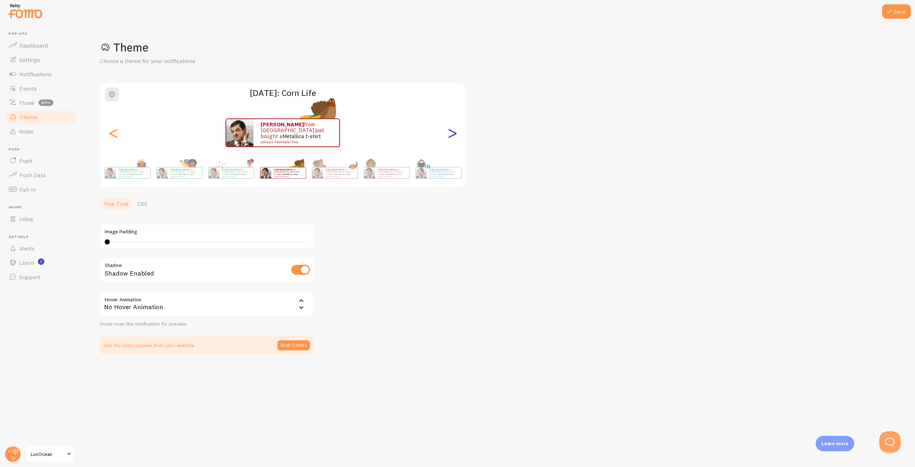
click at [451, 134] on div ">" at bounding box center [452, 132] width 9 height 51
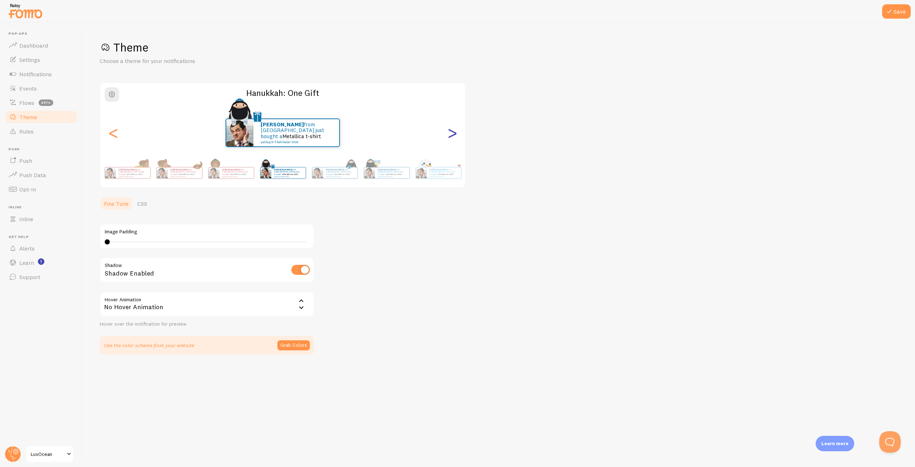
click at [451, 134] on div ">" at bounding box center [452, 132] width 9 height 51
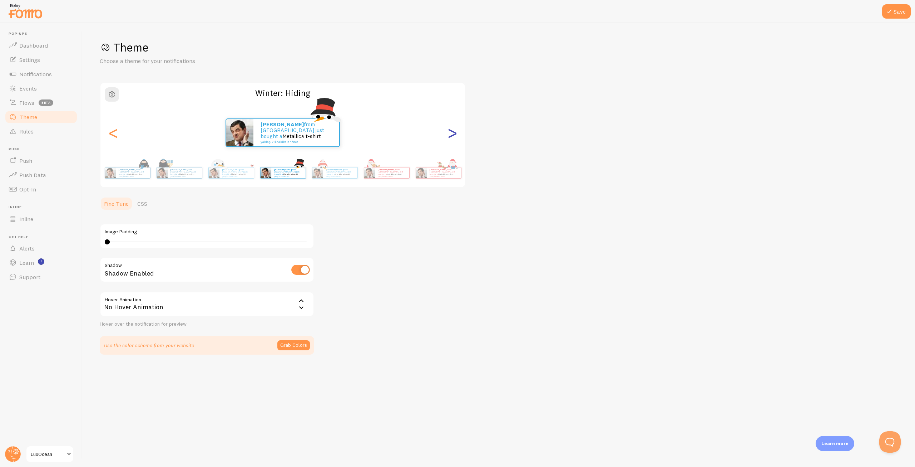
click at [451, 134] on div ">" at bounding box center [452, 132] width 9 height 51
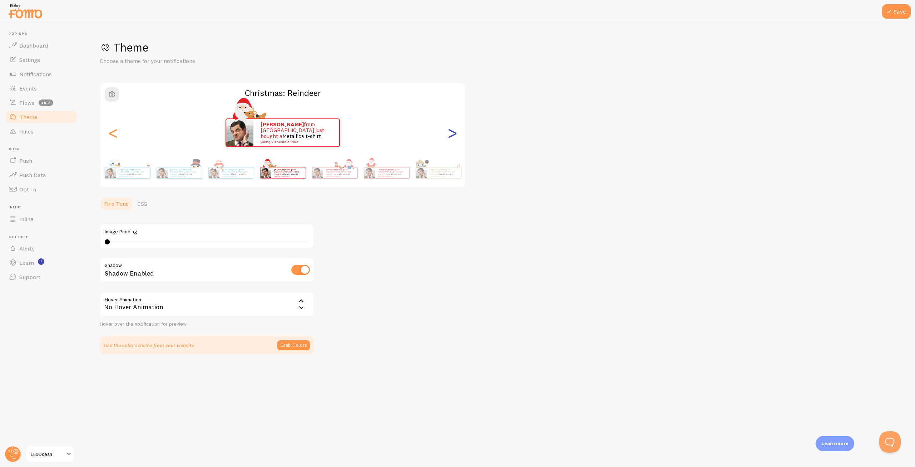
click at [448, 133] on div ">" at bounding box center [452, 132] width 9 height 51
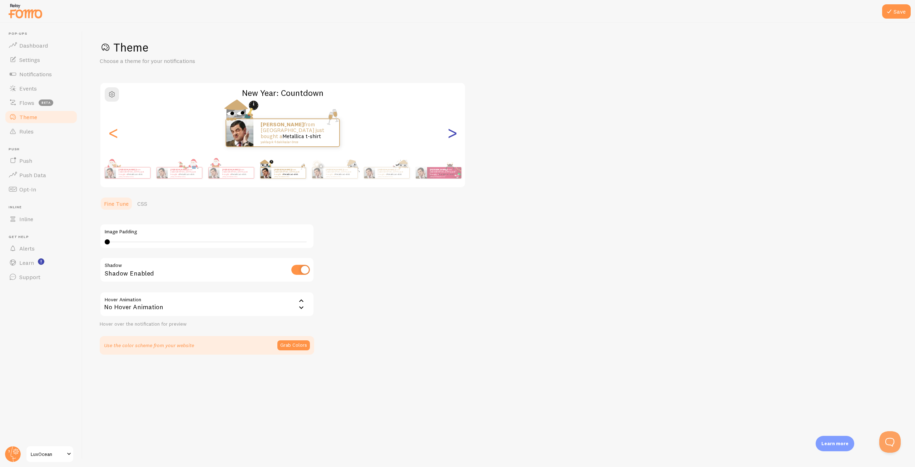
click at [448, 133] on div ">" at bounding box center [452, 132] width 9 height 51
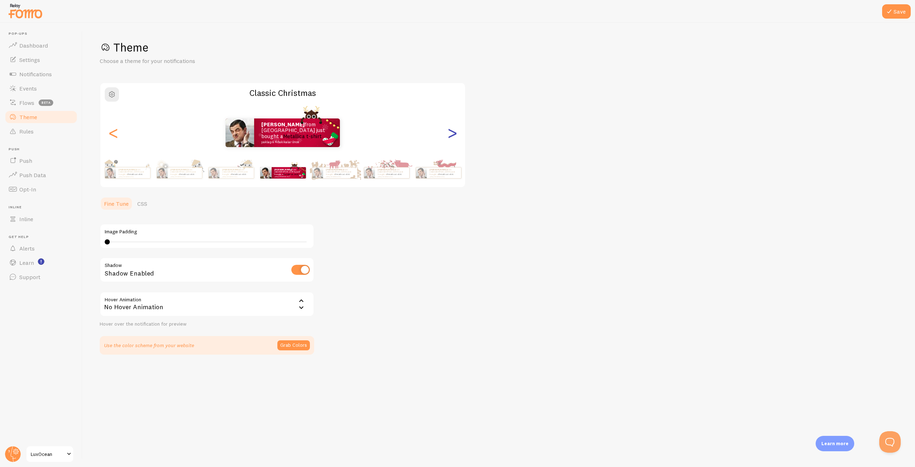
click at [448, 133] on div ">" at bounding box center [452, 132] width 9 height 51
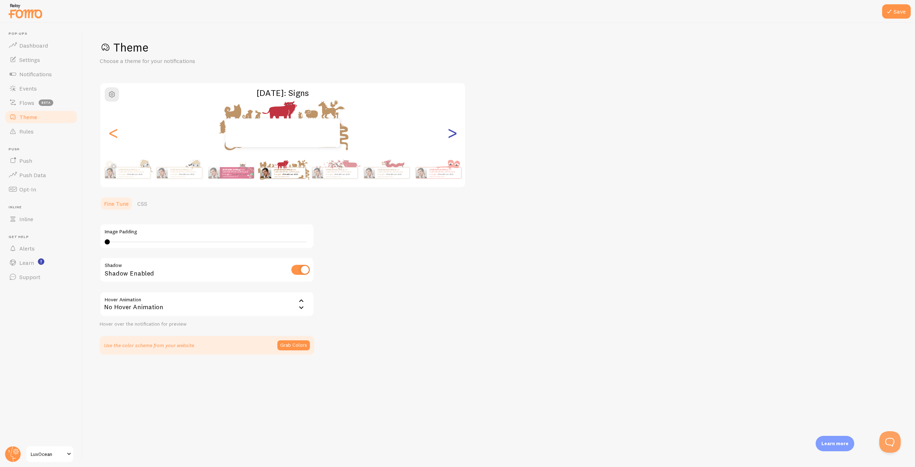
click at [448, 133] on div ">" at bounding box center [452, 132] width 9 height 51
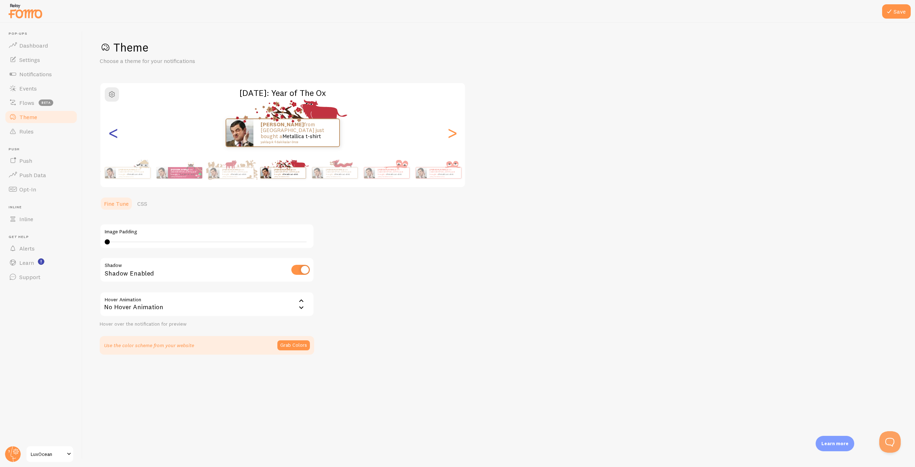
click at [113, 136] on div "<" at bounding box center [113, 132] width 9 height 51
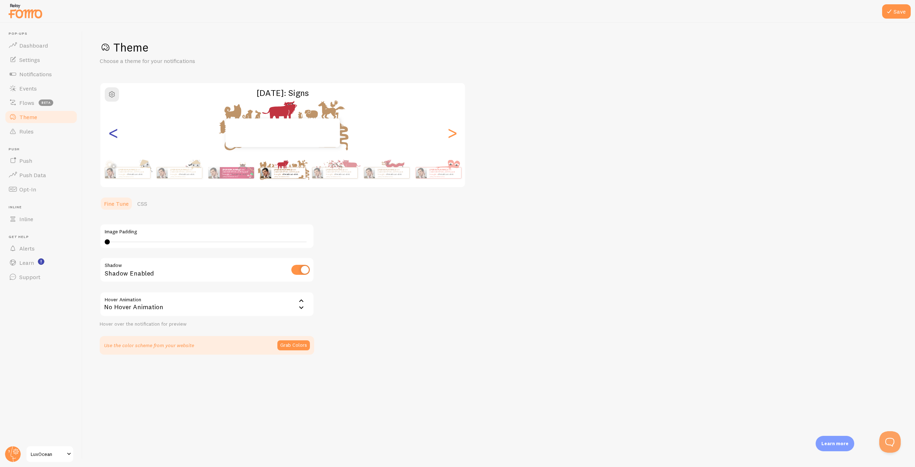
click at [113, 136] on div "<" at bounding box center [113, 132] width 9 height 51
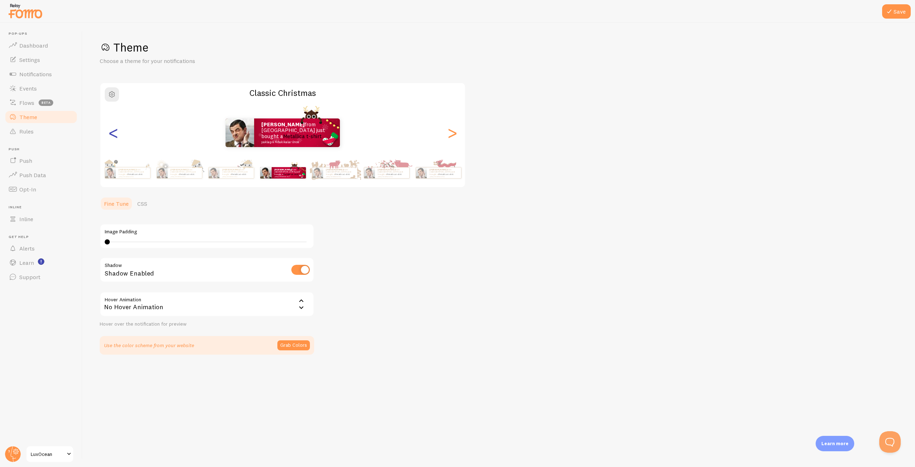
click at [113, 136] on div "<" at bounding box center [113, 132] width 9 height 51
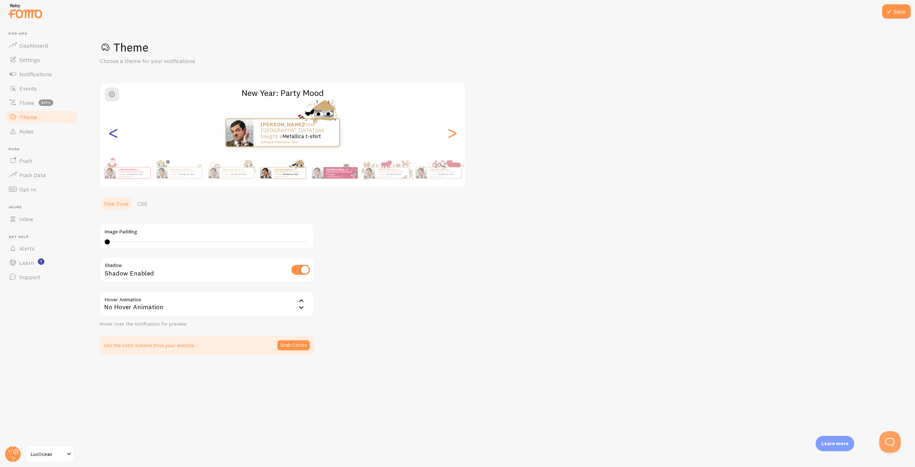
click at [113, 136] on div "<" at bounding box center [113, 132] width 9 height 51
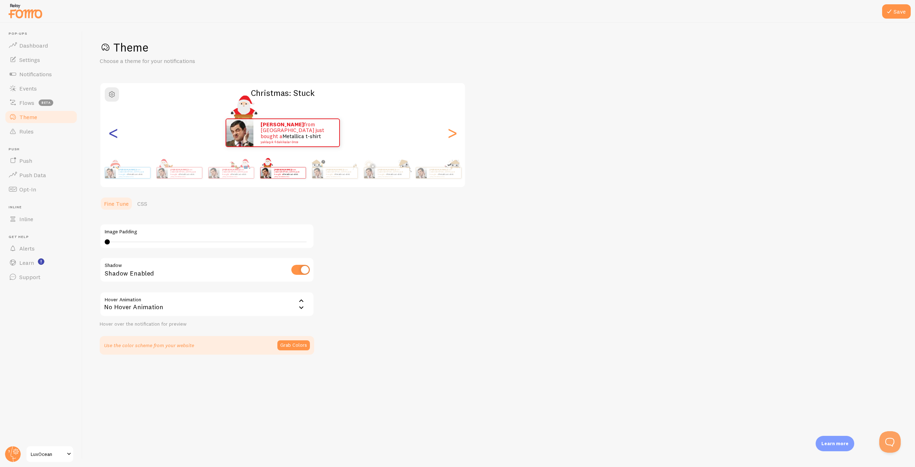
click at [113, 136] on div "<" at bounding box center [113, 132] width 9 height 51
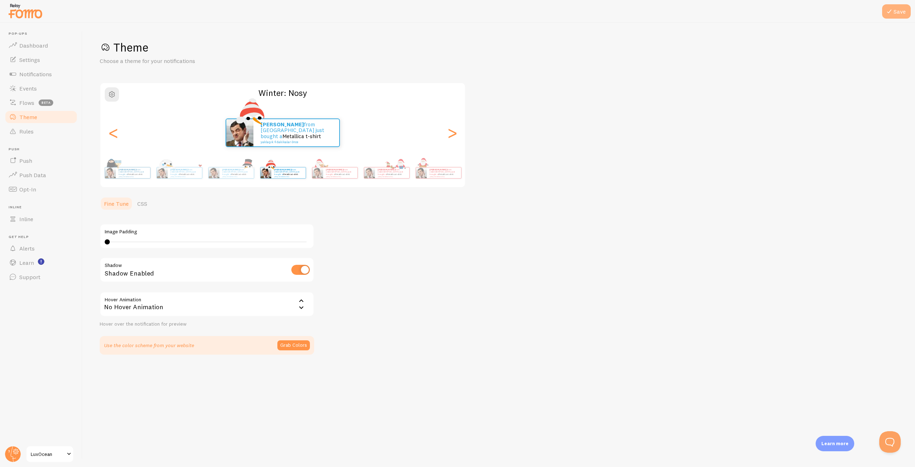
drag, startPoint x: 900, startPoint y: 13, endPoint x: 895, endPoint y: 13, distance: 4.4
click at [899, 13] on button "Save" at bounding box center [897, 11] width 29 height 14
click at [889, 13] on icon at bounding box center [889, 11] width 9 height 9
click at [30, 130] on span "Rules" at bounding box center [26, 131] width 14 height 7
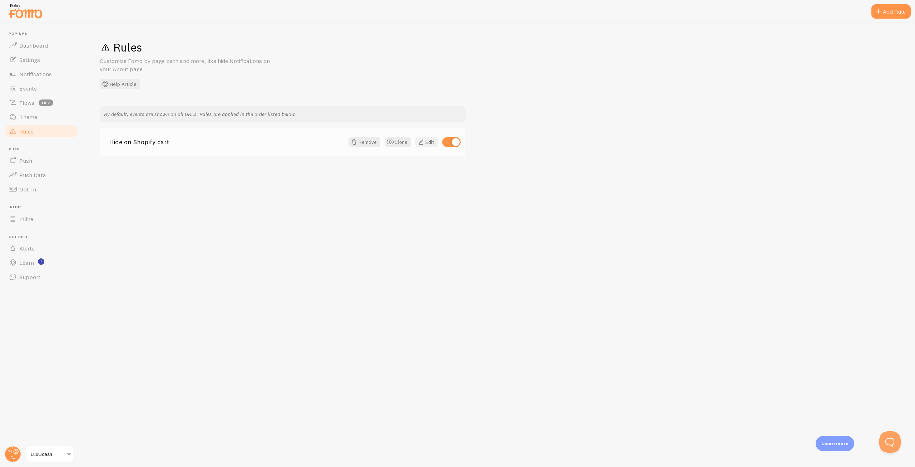
click at [424, 142] on span at bounding box center [421, 142] width 9 height 9
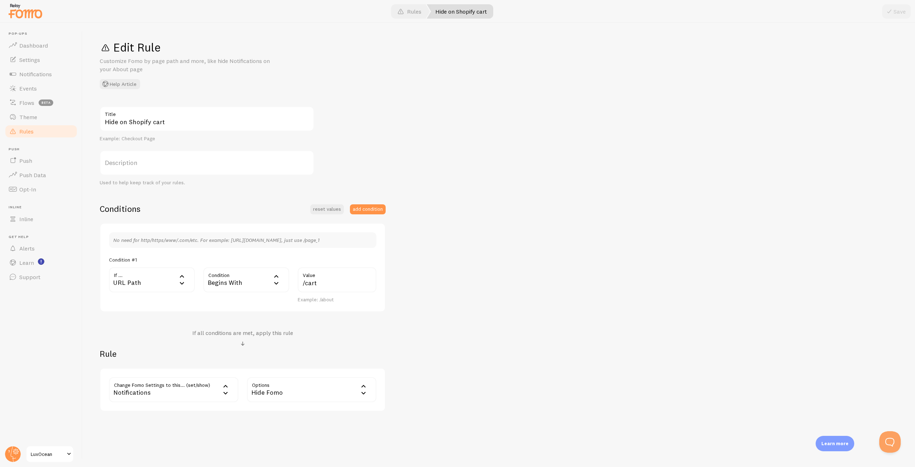
click at [19, 11] on img at bounding box center [26, 11] width 36 height 18
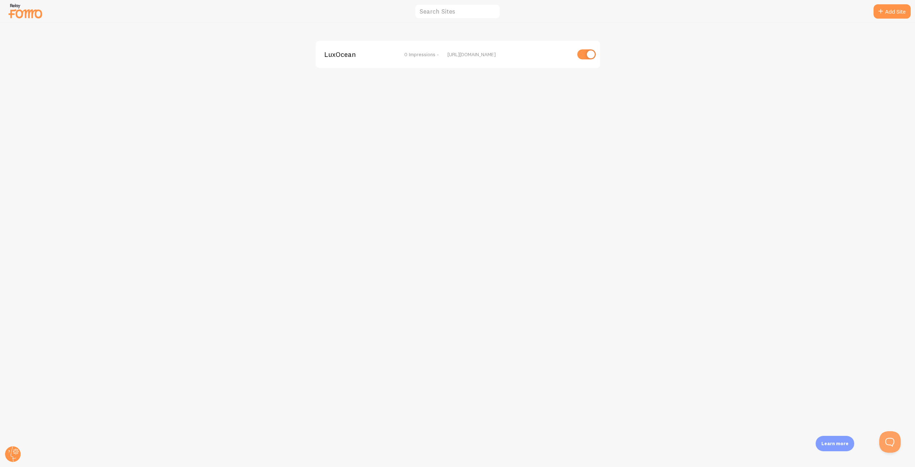
click at [357, 58] on div "LuxOcean 0 Impressions - https://luxoceantr.com" at bounding box center [458, 54] width 285 height 27
click at [338, 56] on span "LuxOcean" at bounding box center [353, 54] width 58 height 6
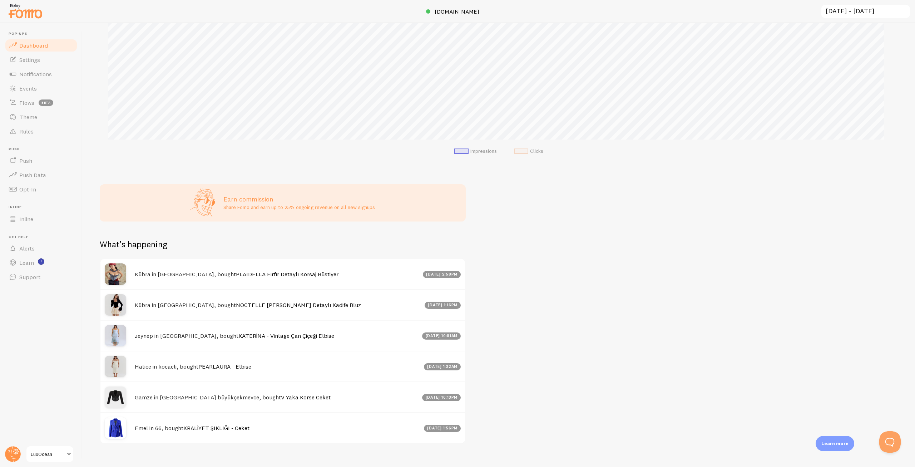
scroll to position [149, 0]
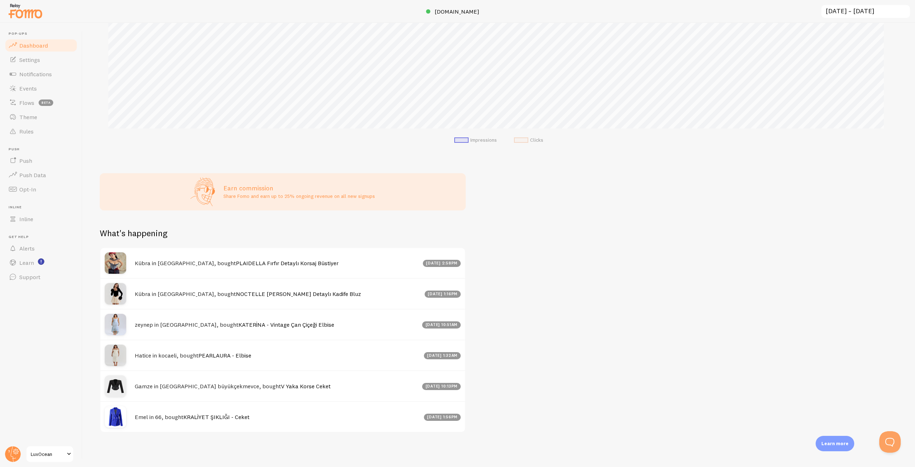
click at [192, 264] on h4 "Kübra in Beylikdüzü, bought PLAIDELLA Fırfır Detaylı Korsaj Büstiyer" at bounding box center [277, 263] width 284 height 8
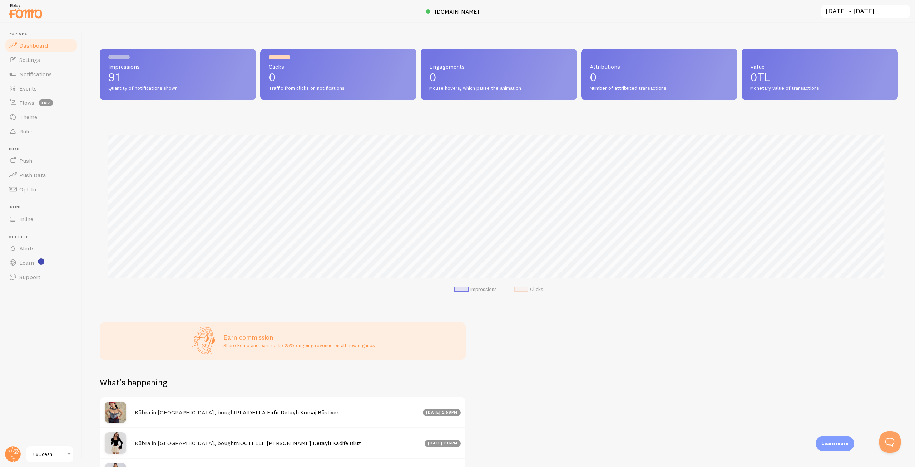
click at [54, 450] on span "LuxOcean" at bounding box center [48, 453] width 34 height 9
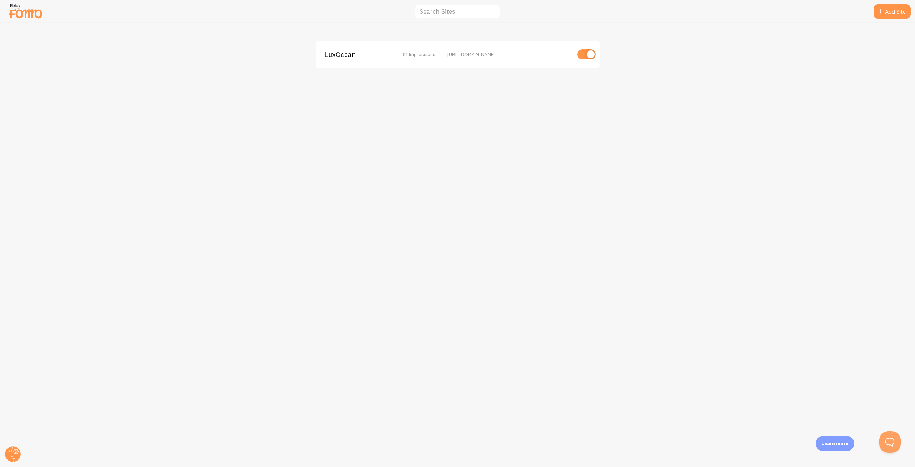
click at [329, 53] on span "LuxOcean" at bounding box center [353, 54] width 58 height 6
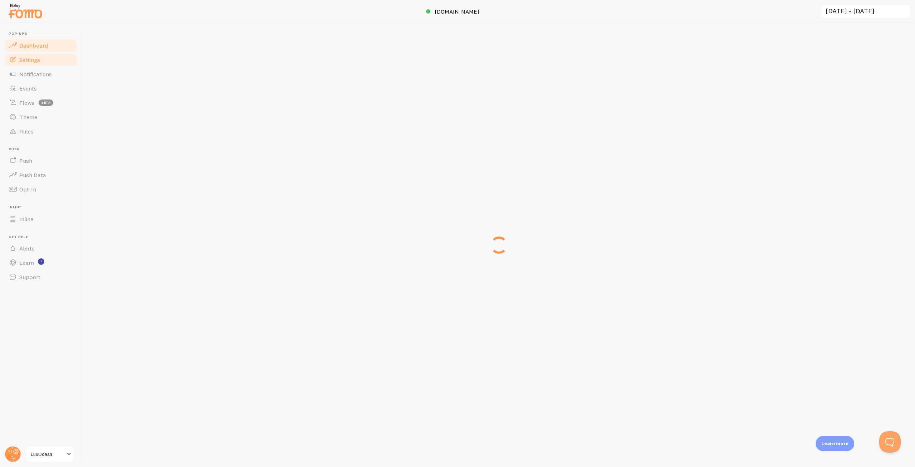
click at [39, 65] on link "Settings" at bounding box center [41, 60] width 74 height 14
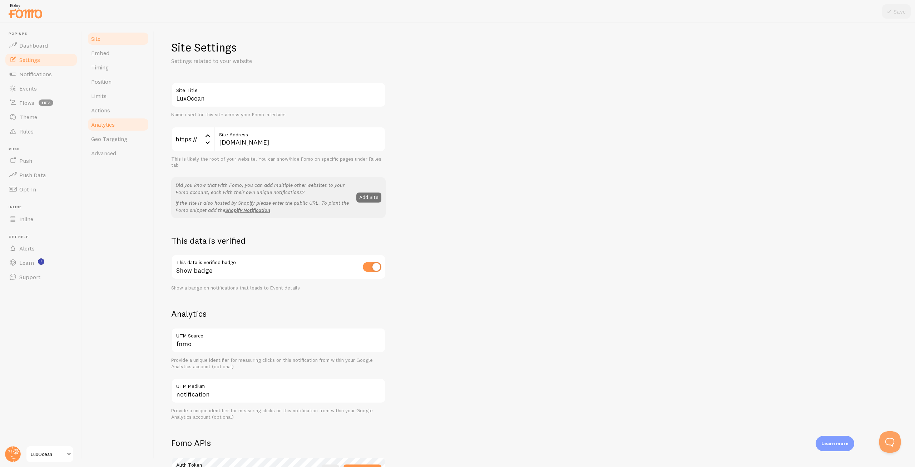
click at [107, 128] on link "Analytics" at bounding box center [118, 124] width 63 height 14
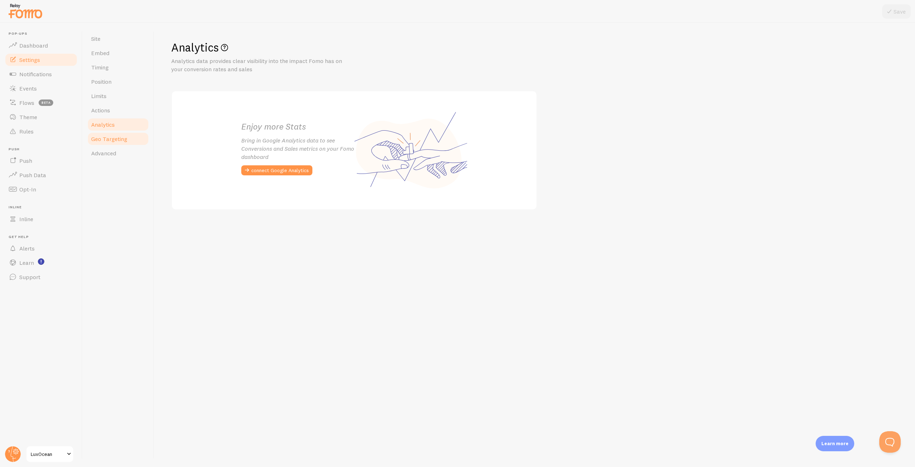
click at [106, 144] on link "Geo Targeting" at bounding box center [118, 139] width 63 height 14
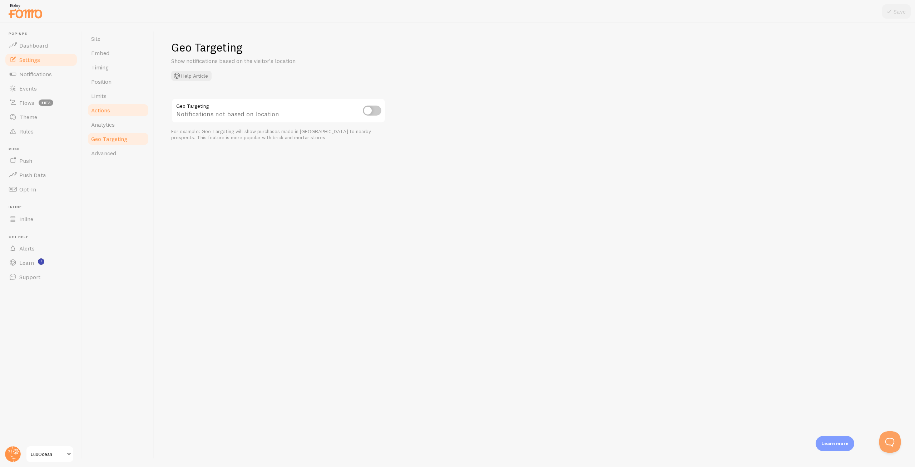
click at [118, 113] on link "Actions" at bounding box center [118, 110] width 63 height 14
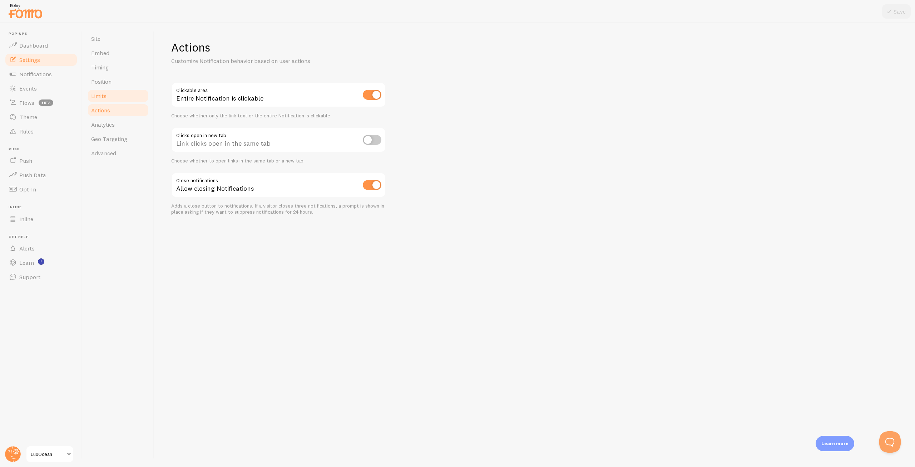
click at [122, 98] on link "Limits" at bounding box center [118, 96] width 63 height 14
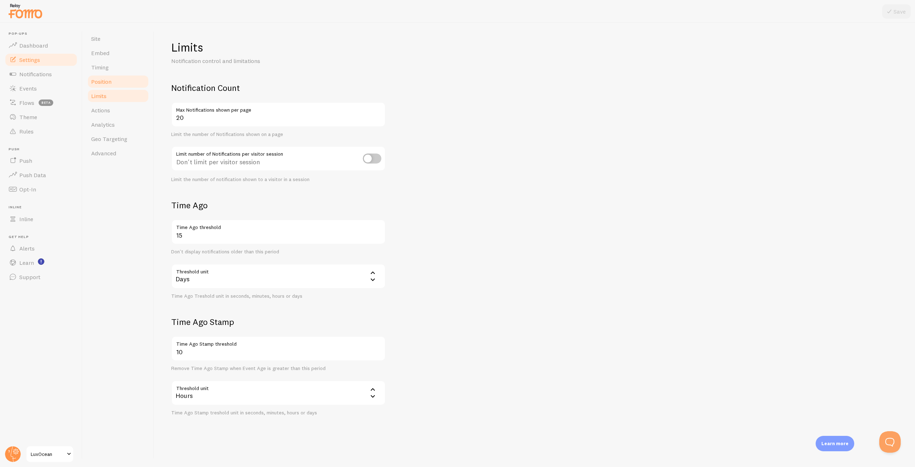
click at [122, 80] on link "Position" at bounding box center [118, 81] width 63 height 14
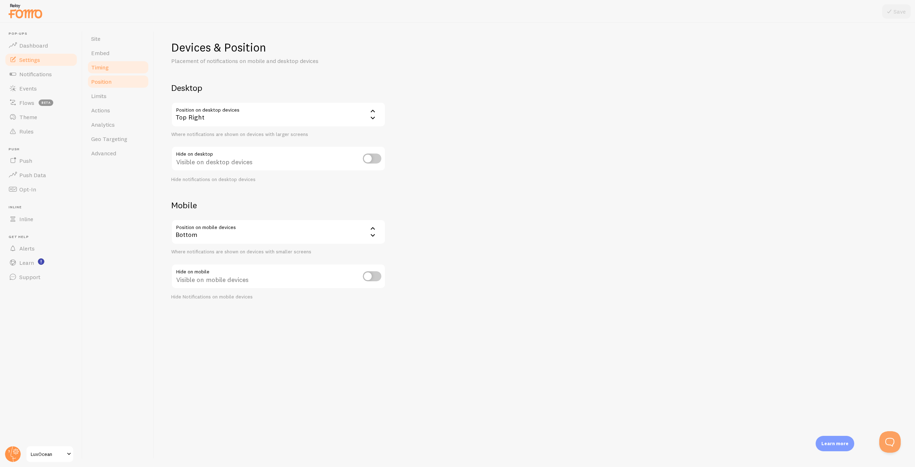
click at [121, 69] on link "Timing" at bounding box center [118, 67] width 63 height 14
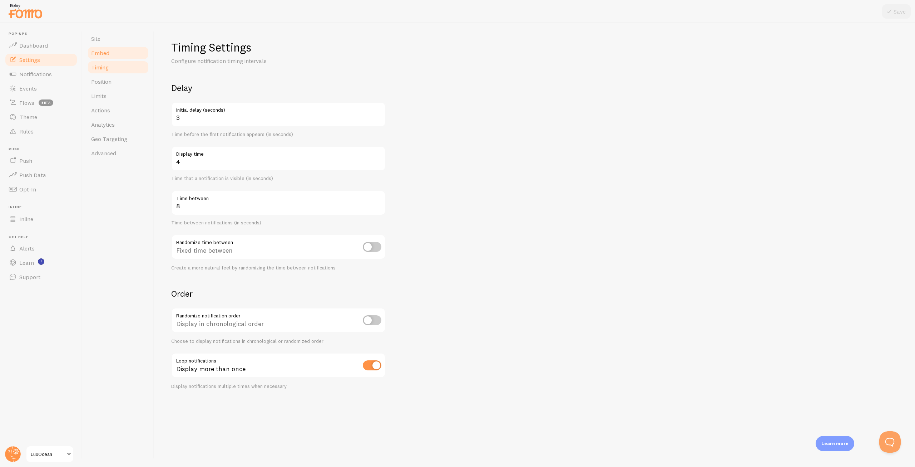
click at [116, 54] on link "Embed" at bounding box center [118, 53] width 63 height 14
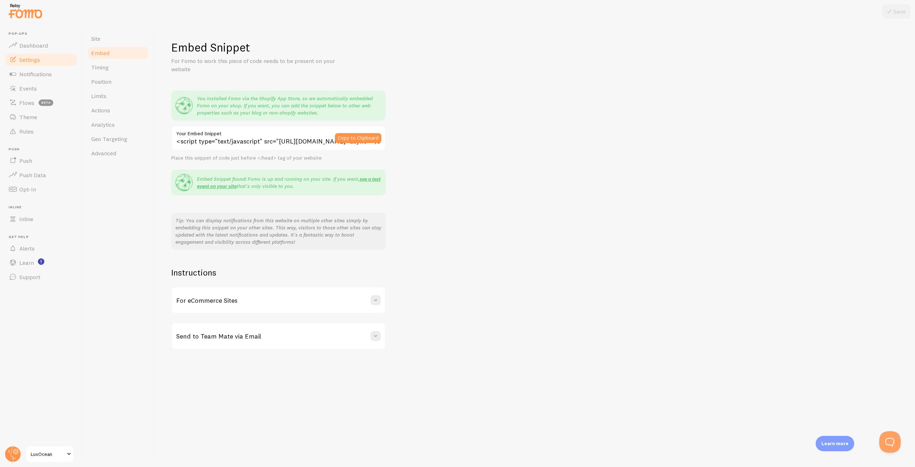
click at [318, 297] on div "For eCommerce Sites" at bounding box center [278, 300] width 213 height 26
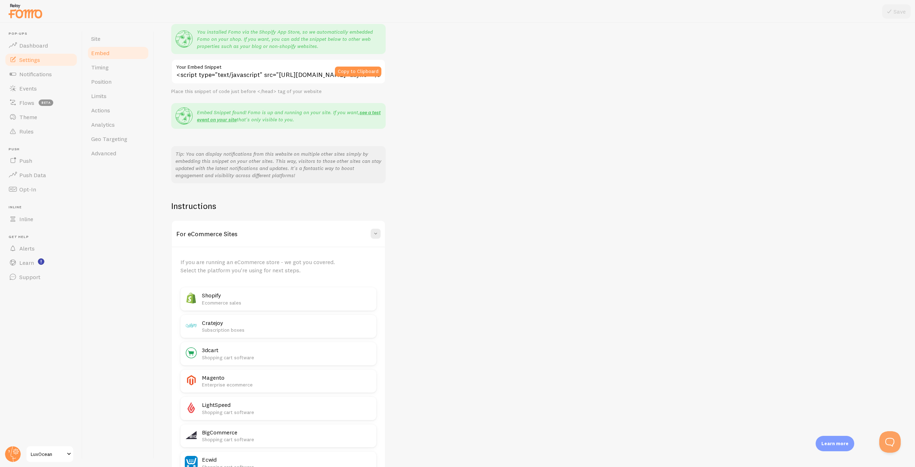
scroll to position [107, 0]
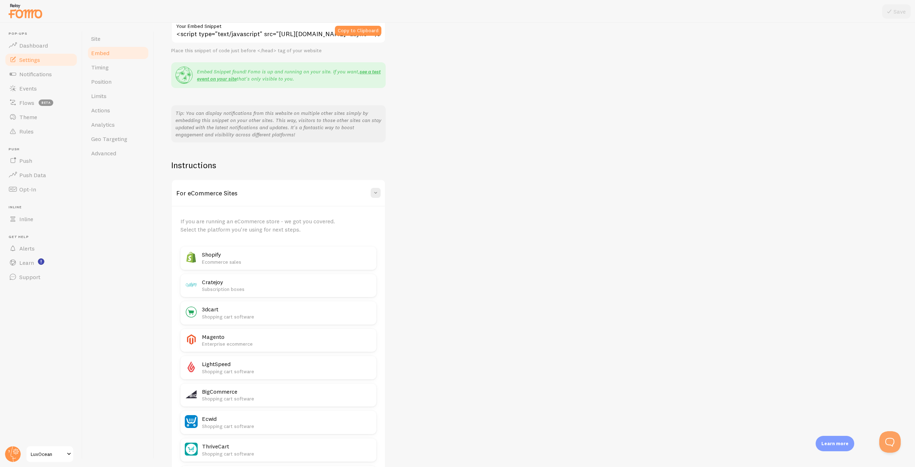
click at [374, 186] on div "For eCommerce Sites" at bounding box center [278, 193] width 213 height 26
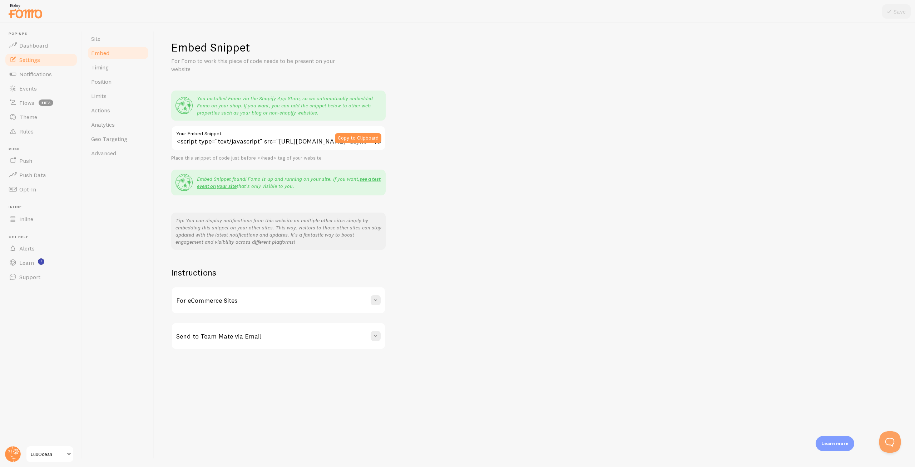
click at [259, 336] on h3 "Send to Team Mate via Email" at bounding box center [218, 336] width 85 height 8
click at [29, 48] on span "Dashboard" at bounding box center [33, 45] width 29 height 7
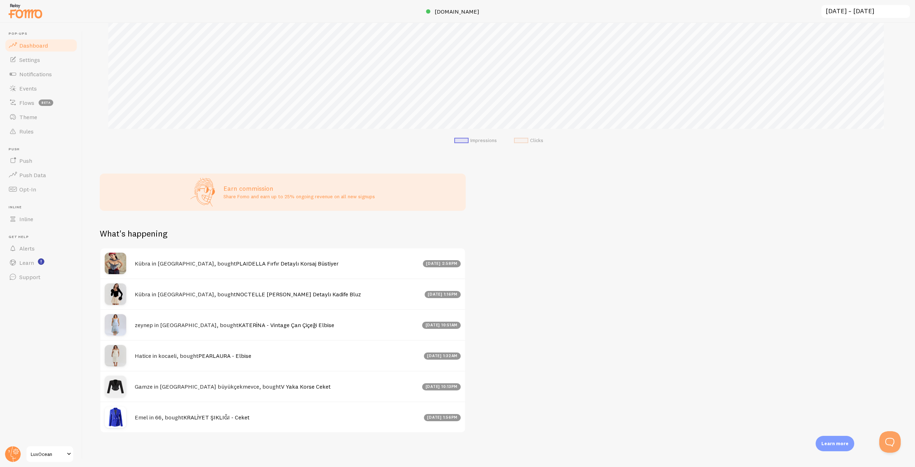
scroll to position [149, 0]
click at [11, 454] on circle at bounding box center [13, 454] width 16 height 16
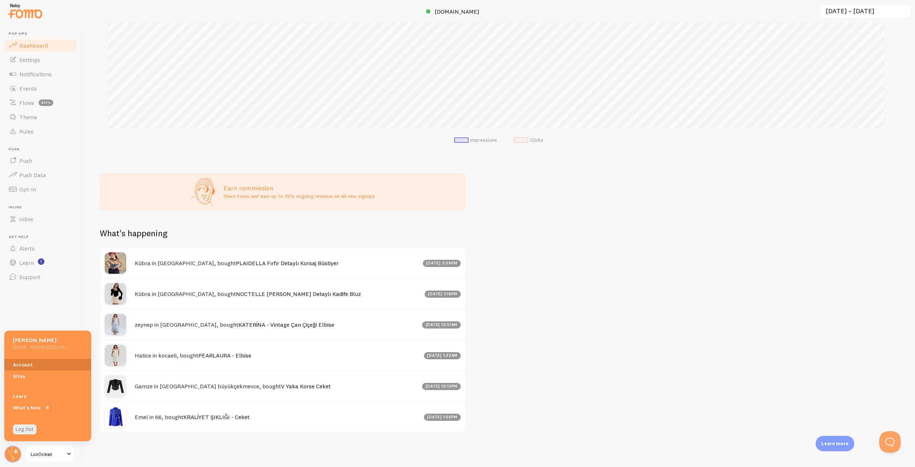
click at [22, 362] on link "Account" at bounding box center [47, 364] width 87 height 11
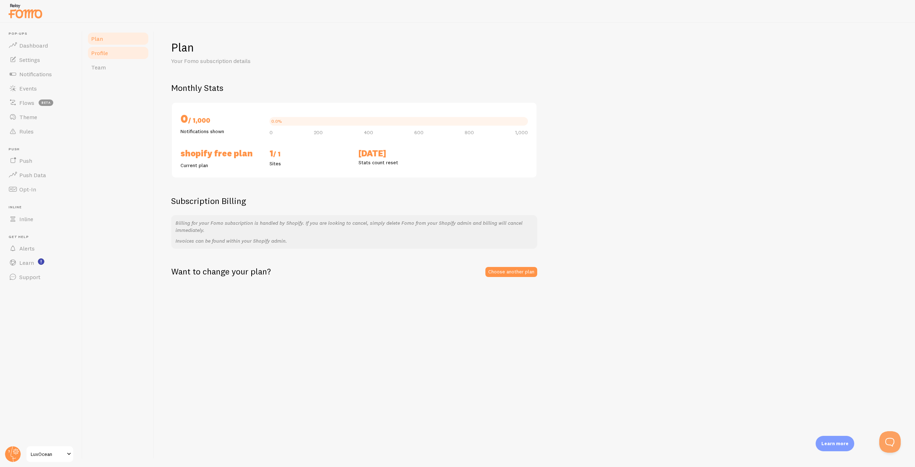
click at [97, 51] on span "Profile" at bounding box center [99, 52] width 17 height 7
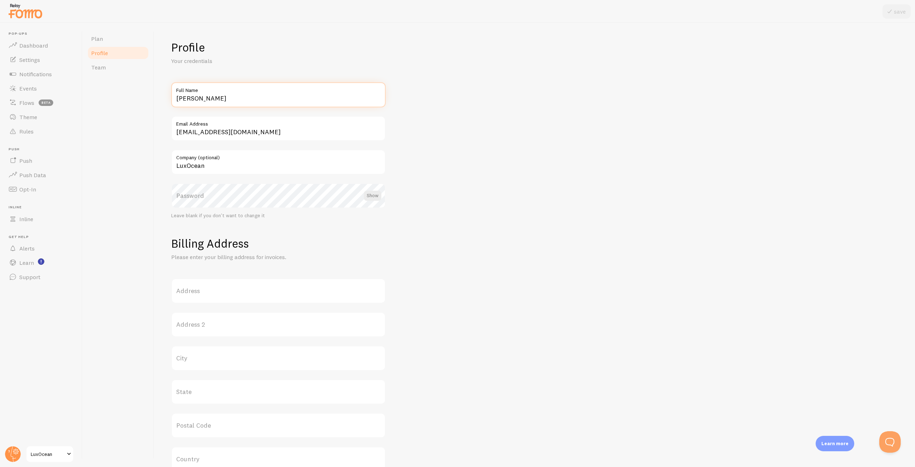
drag, startPoint x: 220, startPoint y: 96, endPoint x: 134, endPoint y: 115, distance: 87.9
click at [134, 115] on div "Plan Profile Team Profile Your credentials Abdullah Ceyhan Full Name destek@lux…" at bounding box center [499, 245] width 833 height 444
type input "LuxOcean"
click at [898, 8] on button "save" at bounding box center [897, 11] width 28 height 14
click at [103, 67] on span "Team" at bounding box center [98, 67] width 15 height 7
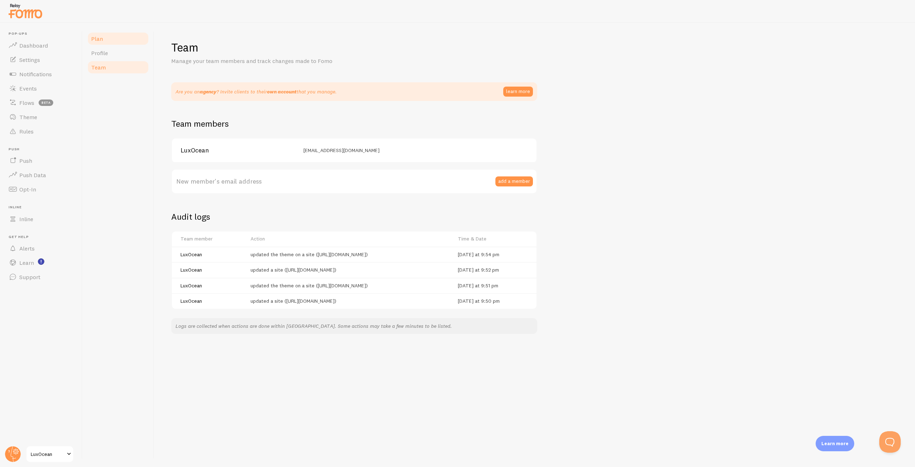
click at [109, 42] on link "Plan" at bounding box center [118, 38] width 63 height 14
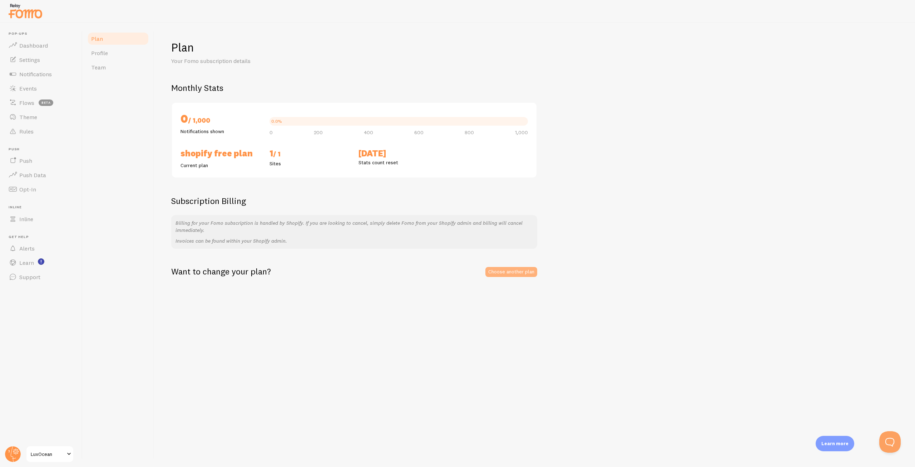
click at [520, 274] on link "Choose another plan" at bounding box center [512, 272] width 52 height 10
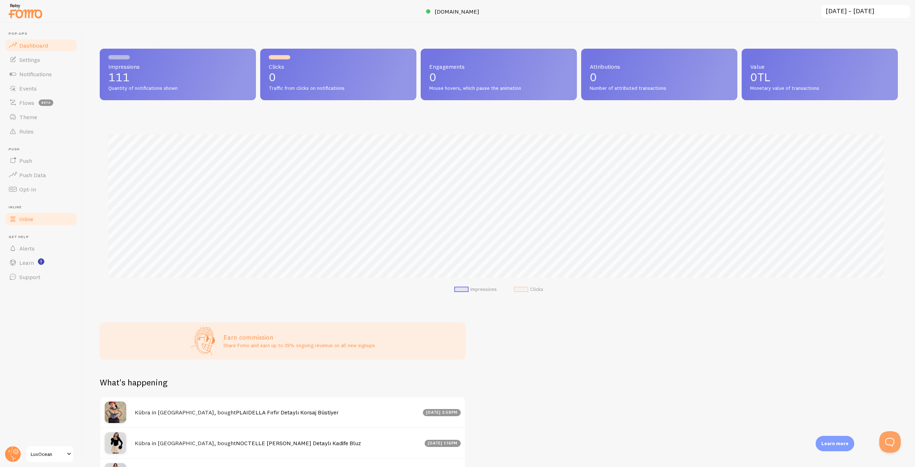
click at [24, 215] on link "Inline" at bounding box center [41, 219] width 74 height 14
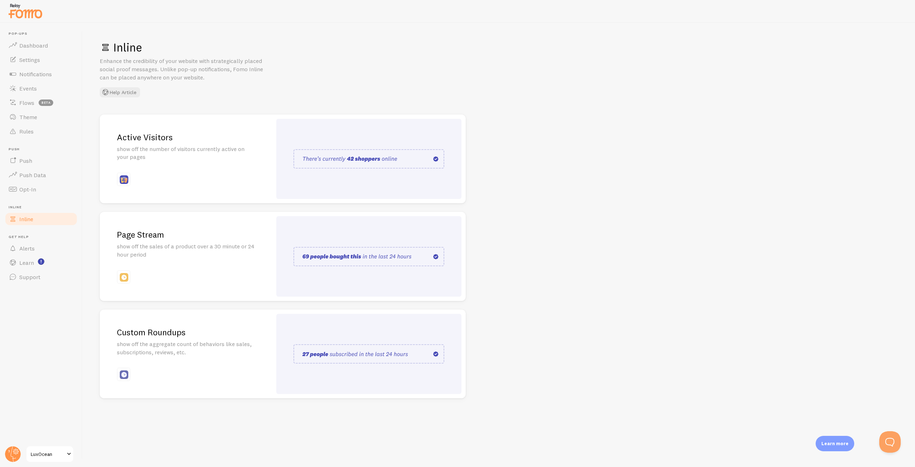
click at [359, 158] on img at bounding box center [369, 158] width 151 height 19
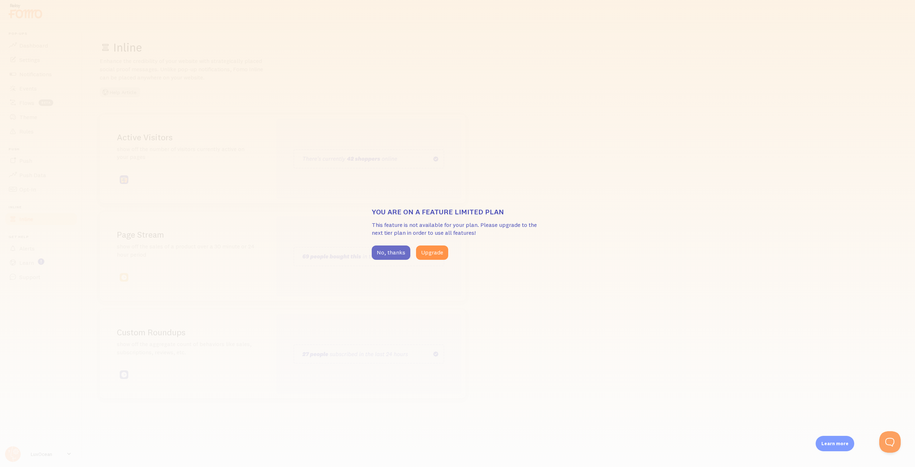
click at [395, 251] on button "No, thanks" at bounding box center [391, 252] width 39 height 14
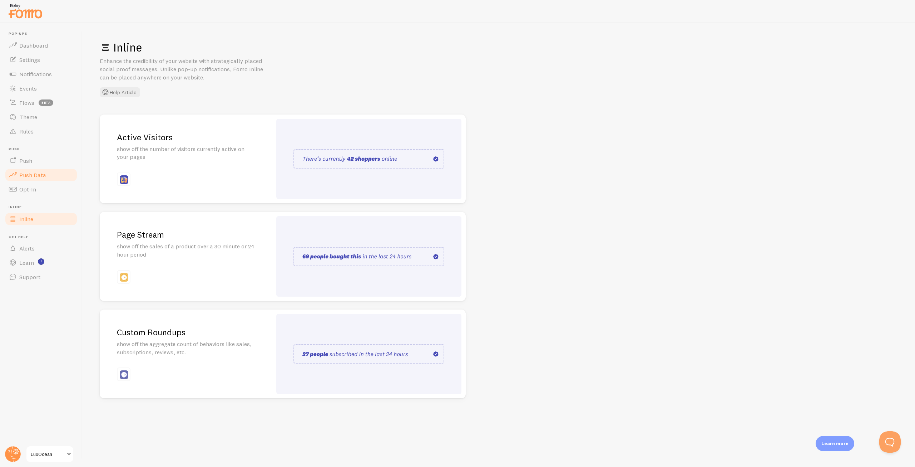
click at [28, 171] on span "Push Data" at bounding box center [32, 174] width 27 height 7
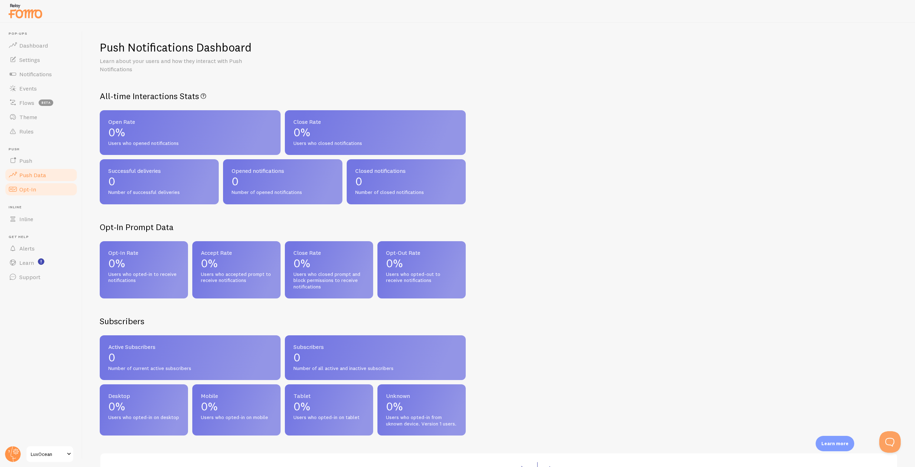
click at [29, 187] on span "Opt-In" at bounding box center [27, 189] width 17 height 7
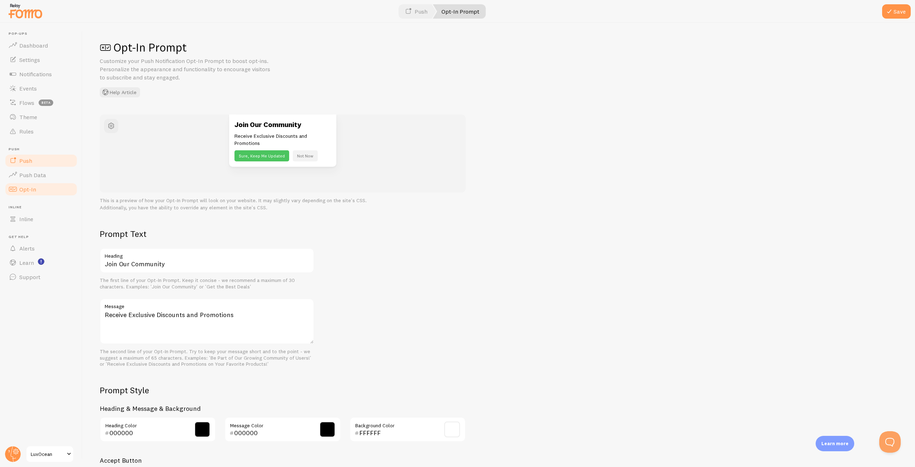
click at [35, 159] on link "Push" at bounding box center [41, 160] width 74 height 14
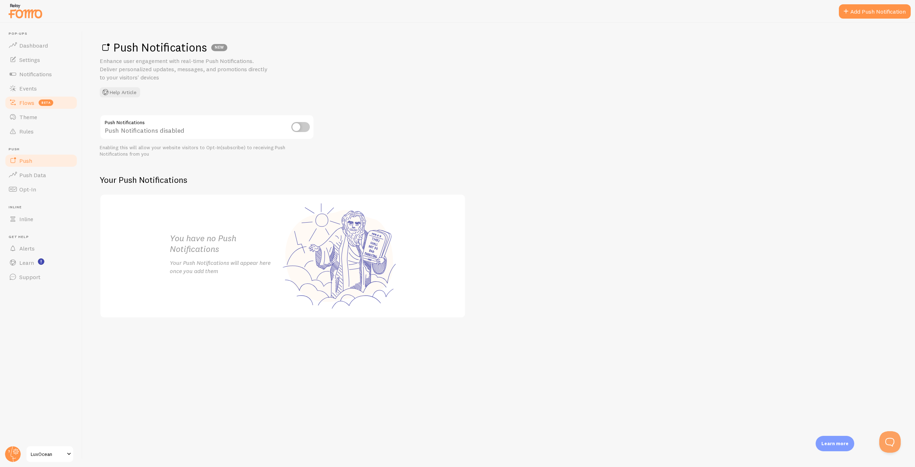
click at [34, 102] on span "Flows" at bounding box center [26, 102] width 15 height 7
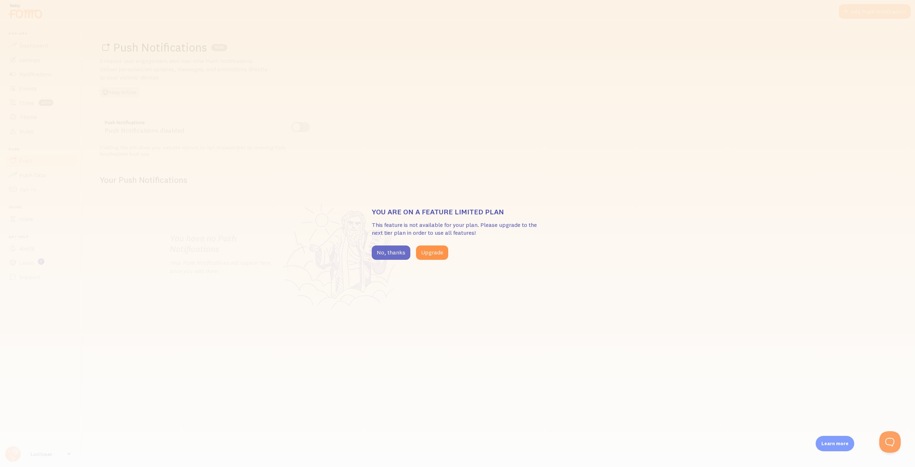
click at [386, 246] on button "No, thanks" at bounding box center [391, 252] width 39 height 14
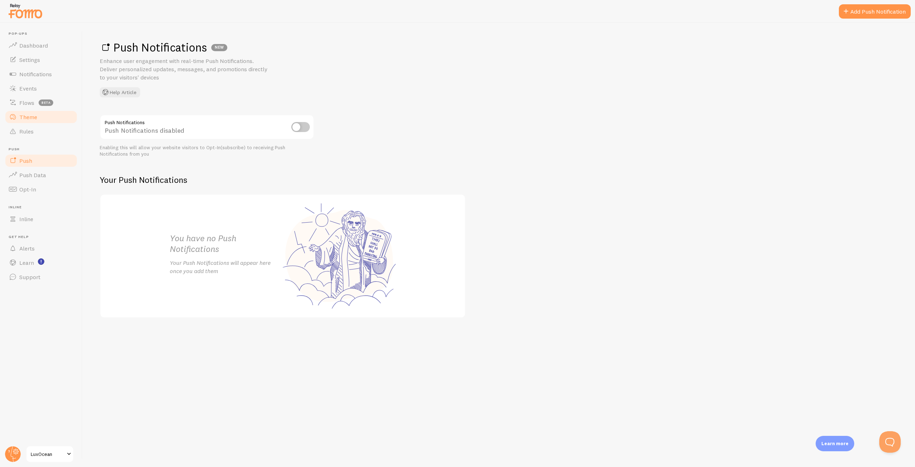
click at [29, 117] on span "Theme" at bounding box center [28, 116] width 18 height 7
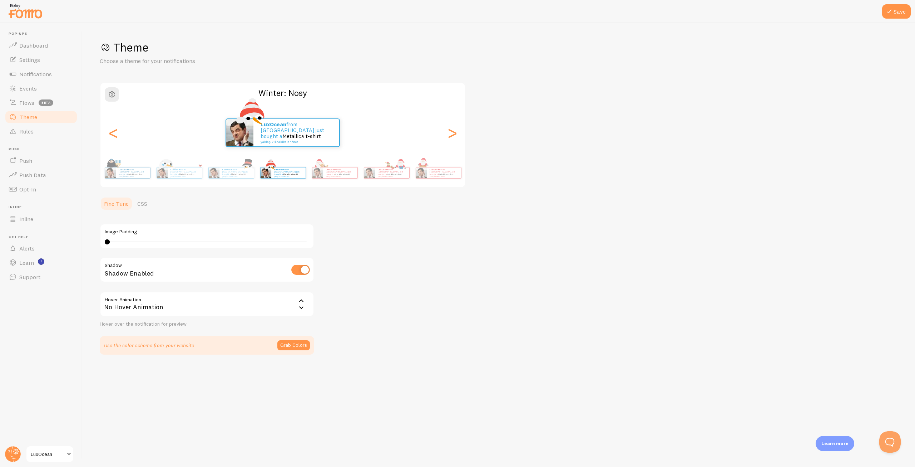
click at [165, 304] on div "No Hover Animation" at bounding box center [207, 303] width 215 height 25
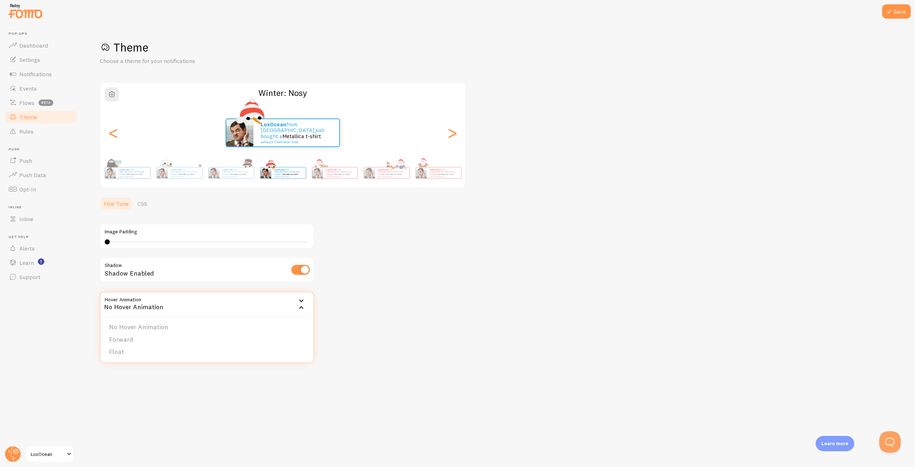
click at [166, 303] on div "No Hover Animation" at bounding box center [207, 303] width 215 height 25
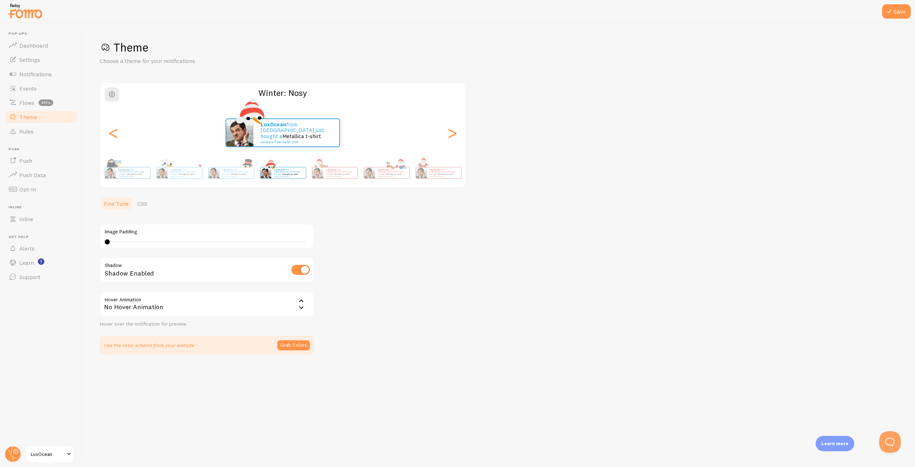
click at [153, 206] on ul "Fine Tune CSS" at bounding box center [207, 203] width 215 height 14
click at [146, 203] on link "CSS" at bounding box center [142, 203] width 19 height 14
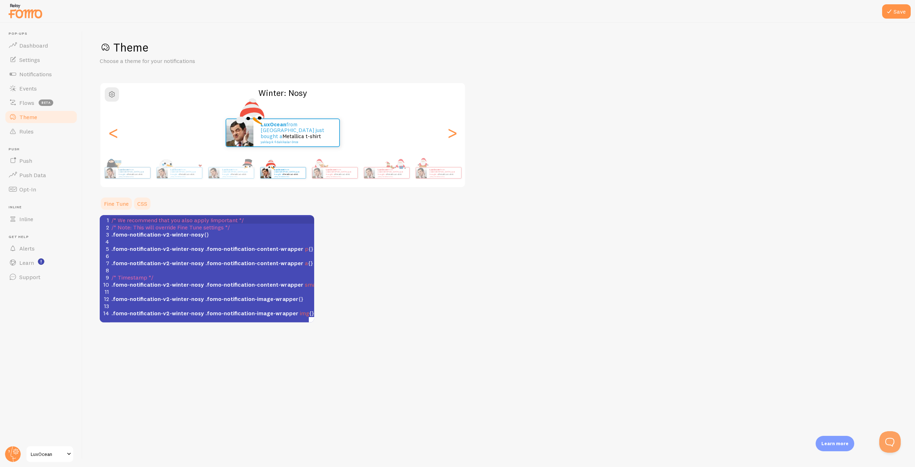
click at [114, 203] on link "Fine Tune" at bounding box center [116, 203] width 33 height 14
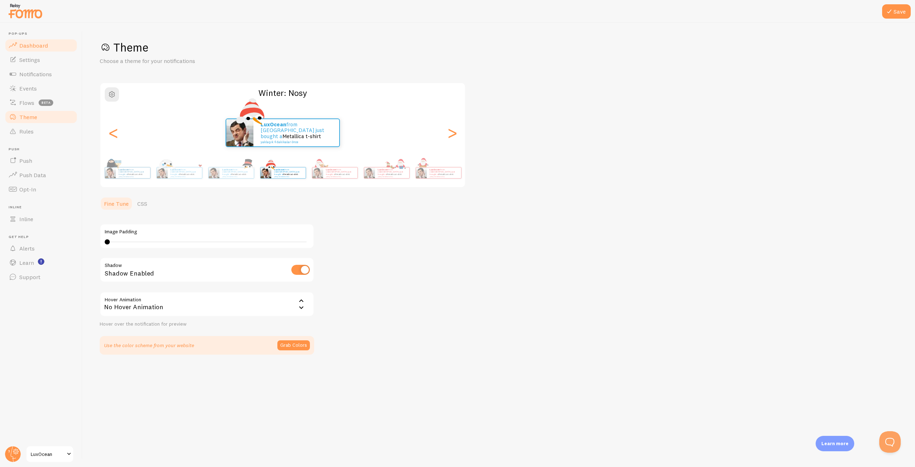
click at [40, 39] on link "Dashboard" at bounding box center [41, 45] width 74 height 14
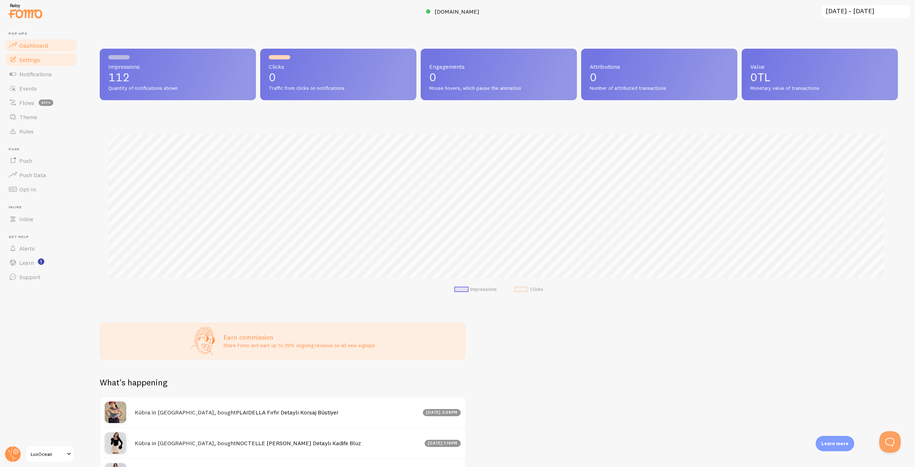
scroll to position [188, 793]
click at [32, 59] on span "Settings" at bounding box center [29, 59] width 21 height 7
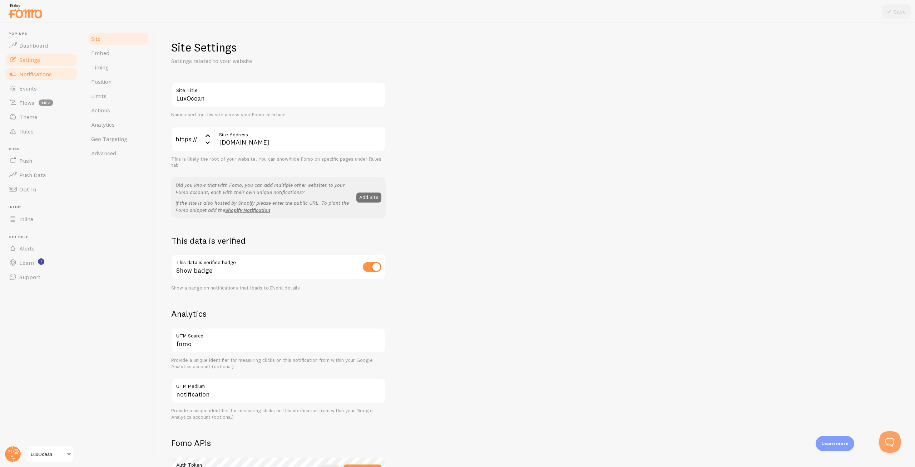
click at [33, 80] on link "Notifications" at bounding box center [41, 74] width 74 height 14
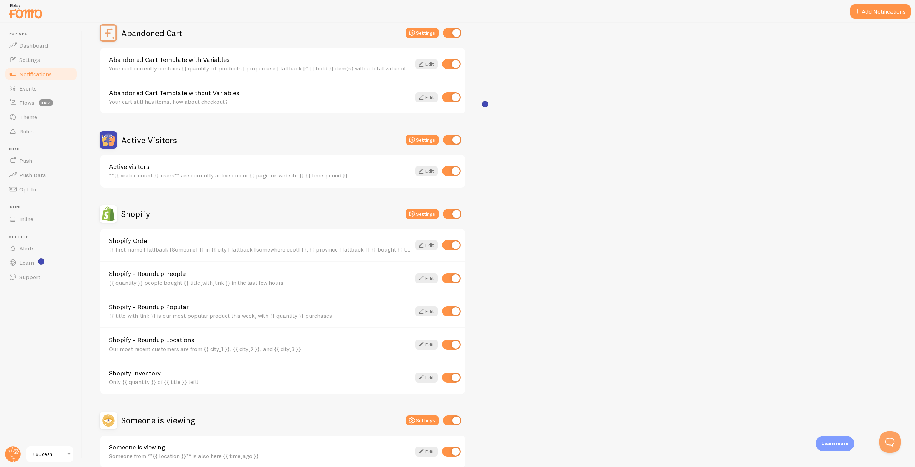
scroll to position [109, 0]
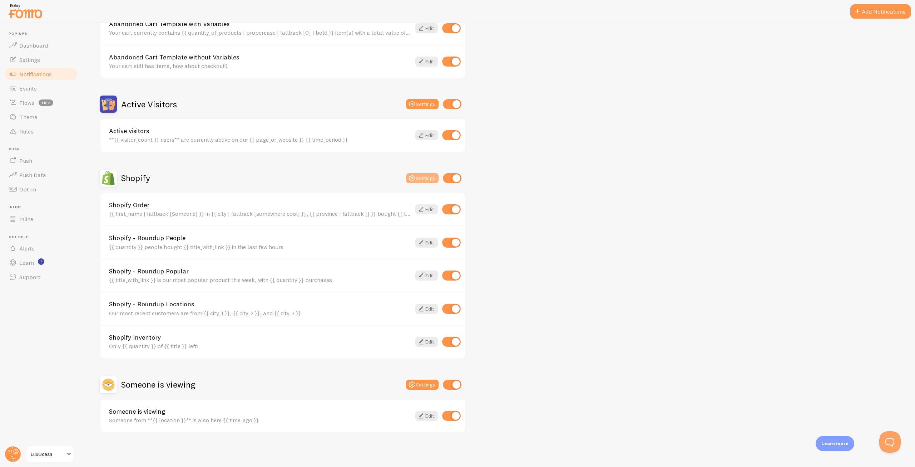
click at [418, 180] on button "Settings" at bounding box center [422, 178] width 33 height 10
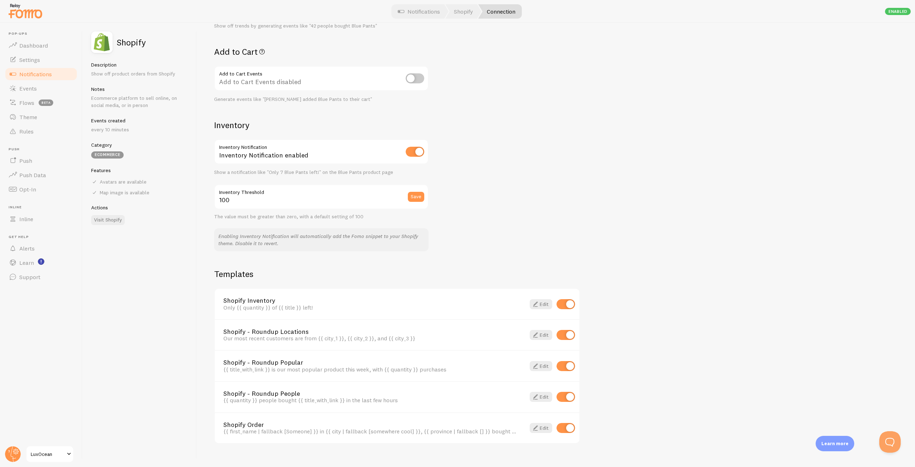
scroll to position [286, 0]
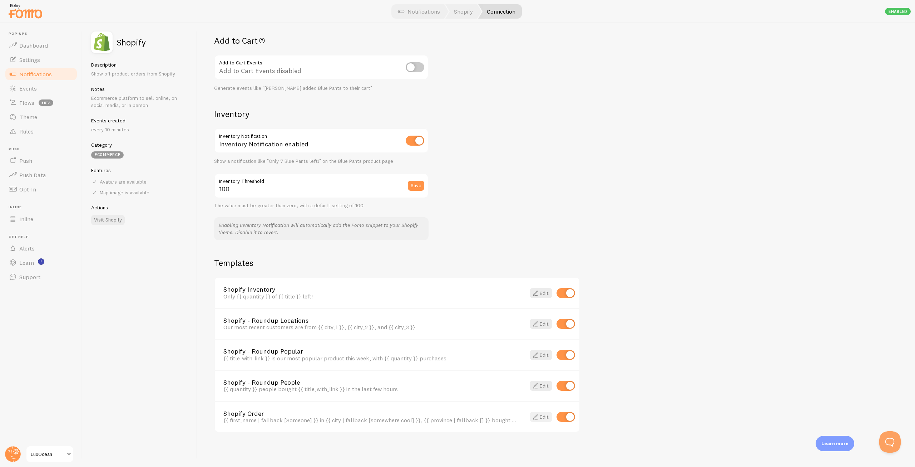
click at [538, 417] on span at bounding box center [535, 416] width 9 height 9
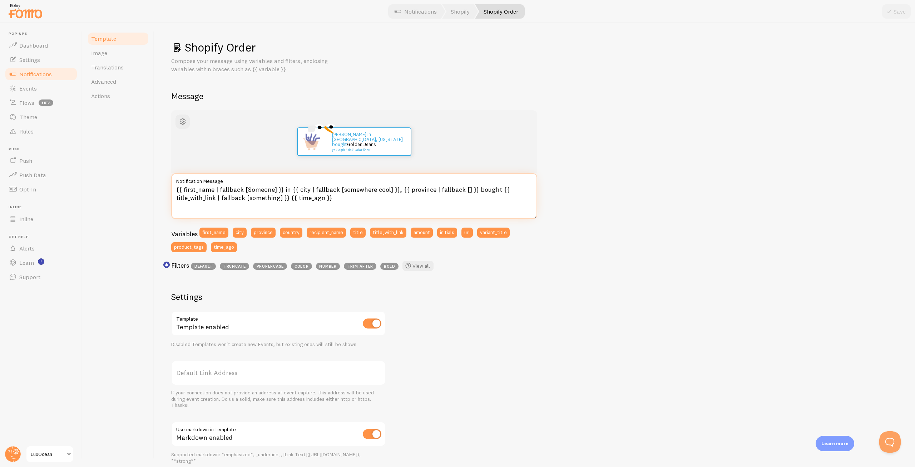
drag, startPoint x: 488, startPoint y: 190, endPoint x: 472, endPoint y: 191, distance: 16.8
click at [472, 191] on textarea "{{ first_name | fallback [Someone] }} in {{ city | fallback [somewhere cool] }}…" at bounding box center [354, 196] width 366 height 46
click at [905, 13] on button "Save" at bounding box center [897, 11] width 29 height 14
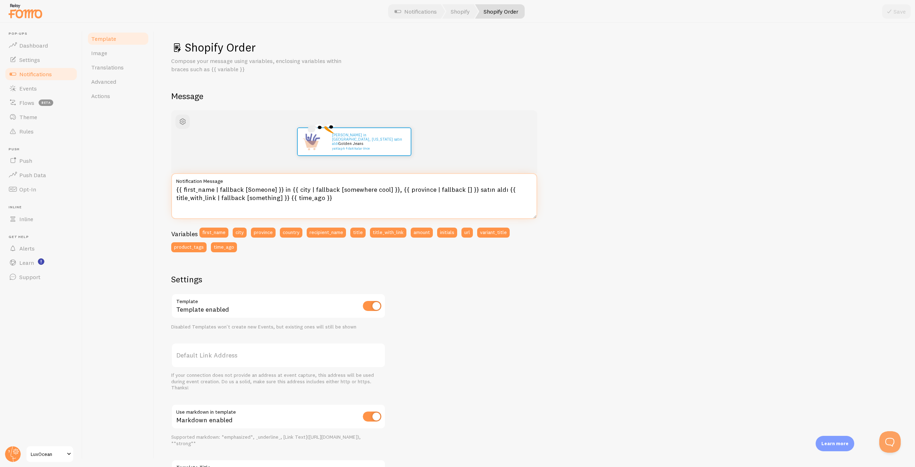
drag, startPoint x: 287, startPoint y: 190, endPoint x: 281, endPoint y: 192, distance: 5.7
click at [281, 192] on textarea "{{ first_name | fallback [Someone] }} in {{ city | fallback [somewhere cool] }}…" at bounding box center [354, 196] width 366 height 46
click at [466, 188] on textarea "{{ first_name | fallback [Someone] }} {{ city | fallback [somewhere cool] }}, {…" at bounding box center [354, 196] width 366 height 46
type textarea "{{ first_name | fallback [Someone] }} {{ city | fallback [somewhere cool] }}, {…"
click at [602, 219] on div "John San Francisco, California Satın aldı Golden Jeans yaklaşık 4 dakikalar önc…" at bounding box center [534, 305] width 727 height 391
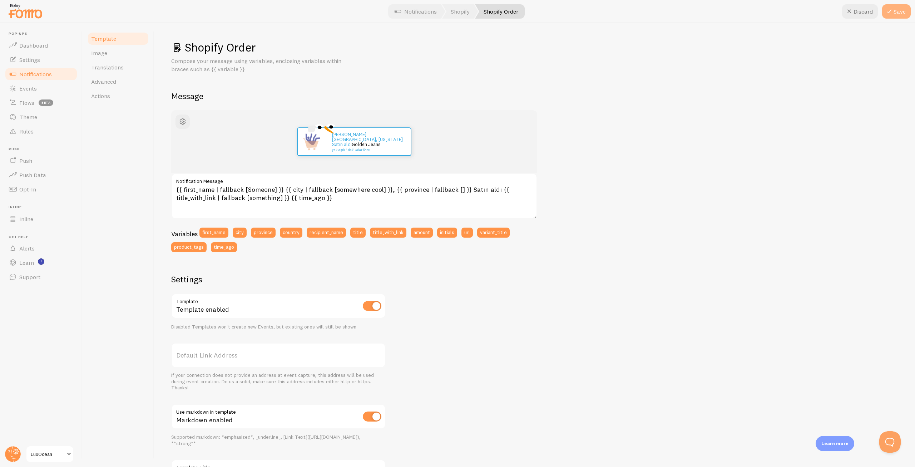
click at [894, 9] on button "Save" at bounding box center [897, 11] width 29 height 14
click at [45, 72] on span "Notifications" at bounding box center [35, 73] width 33 height 7
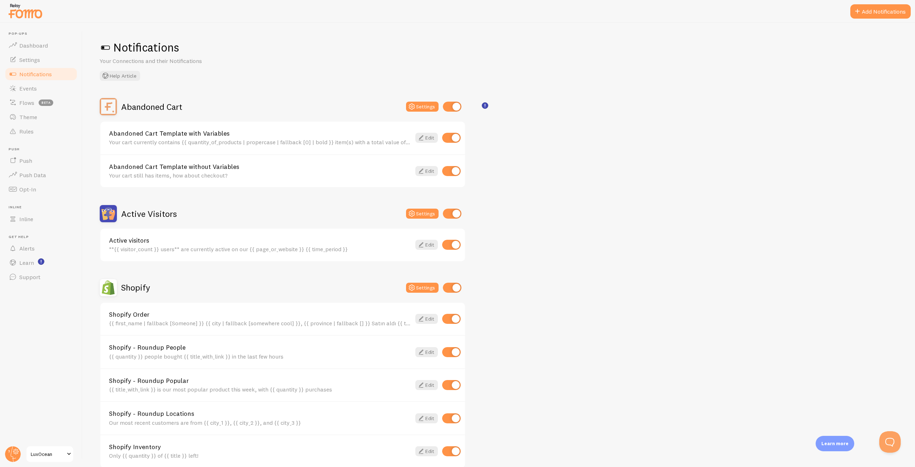
click at [459, 214] on input "checkbox" at bounding box center [452, 213] width 19 height 10
checkbox input "false"
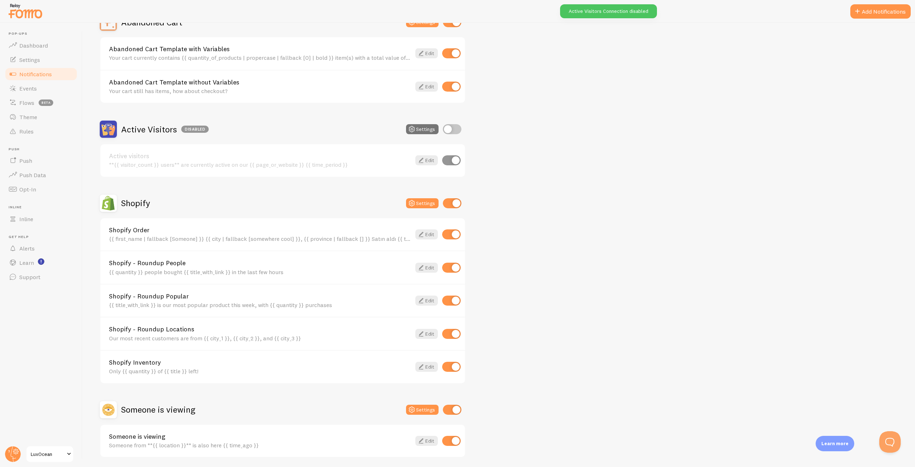
scroll to position [109, 0]
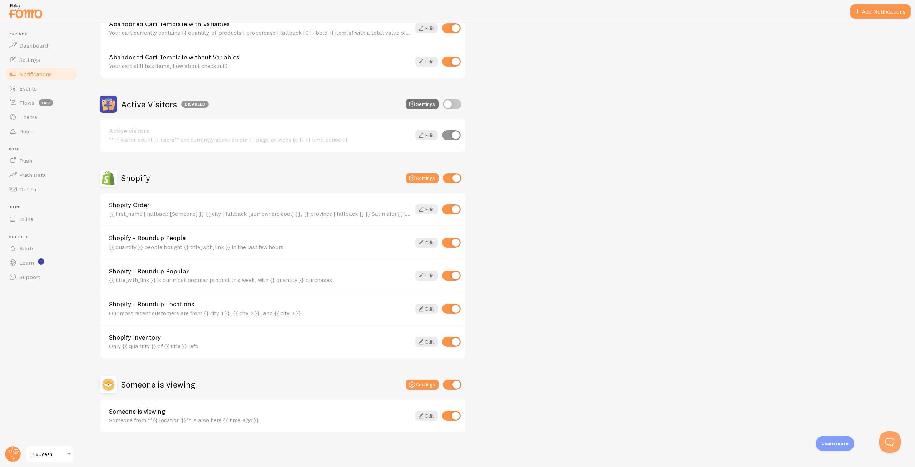
click at [452, 384] on input "checkbox" at bounding box center [452, 384] width 19 height 10
checkbox input "false"
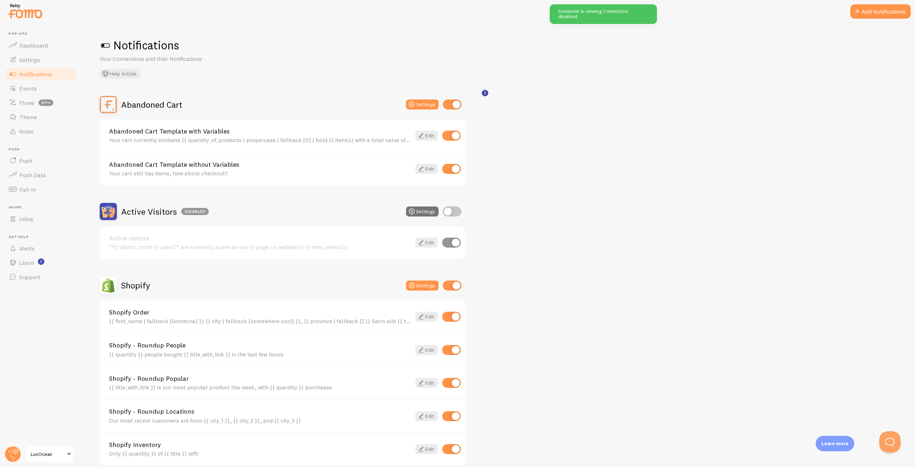
scroll to position [0, 0]
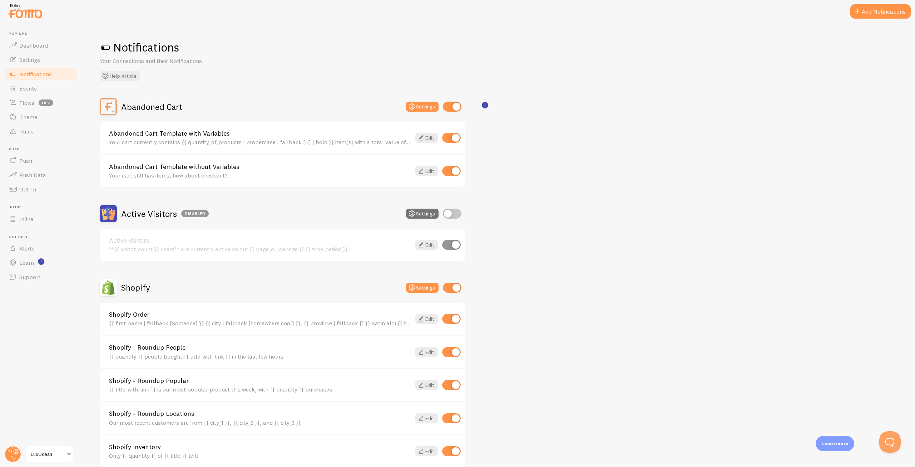
click at [454, 106] on input "checkbox" at bounding box center [452, 107] width 19 height 10
checkbox input "false"
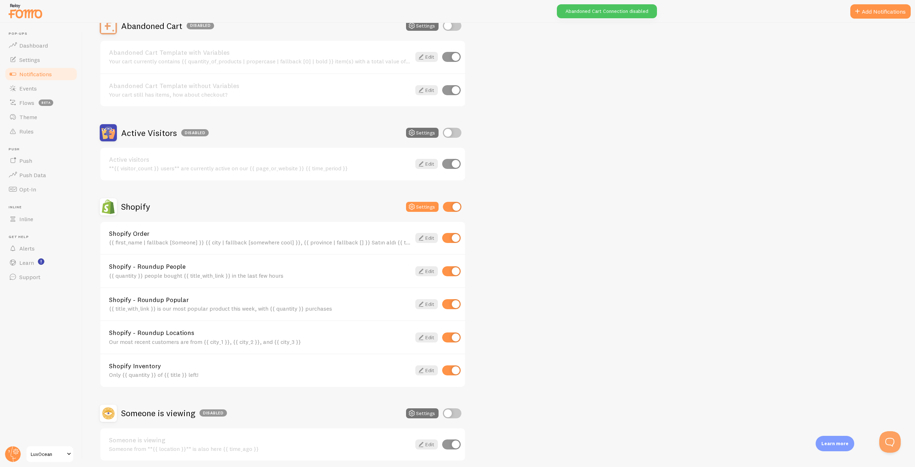
scroll to position [109, 0]
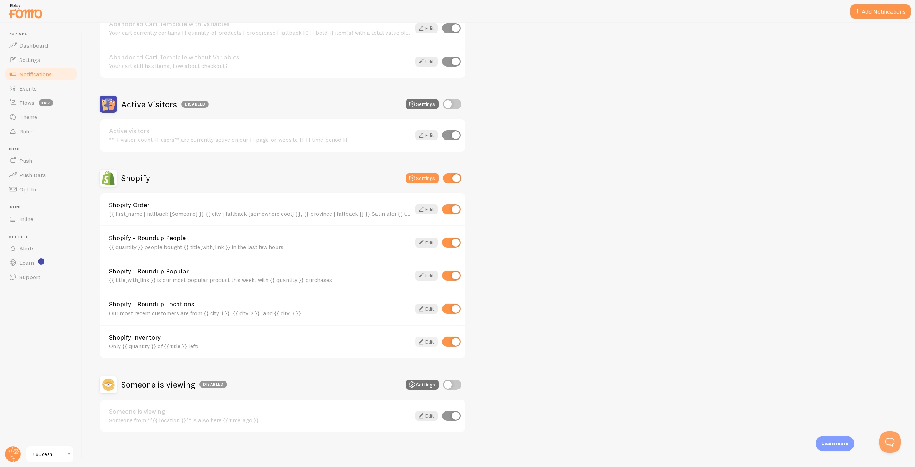
click at [429, 340] on link "Edit" at bounding box center [427, 341] width 23 height 10
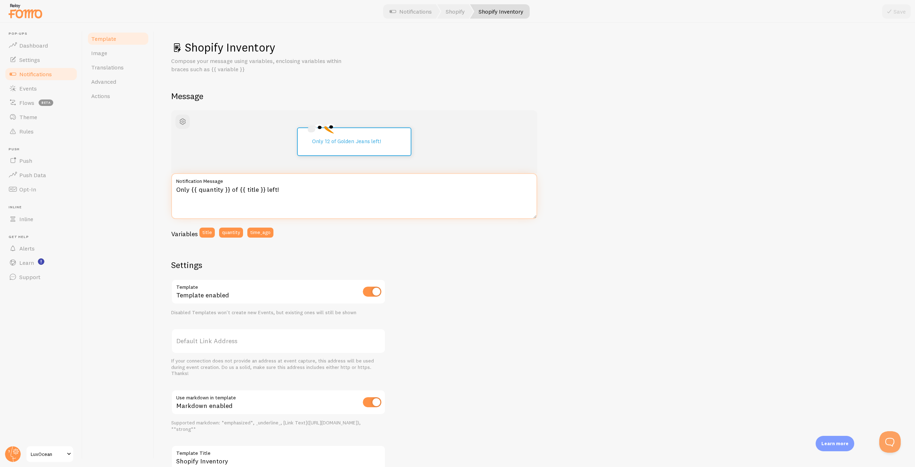
drag, startPoint x: 189, startPoint y: 189, endPoint x: 177, endPoint y: 191, distance: 12.2
click at [177, 191] on textarea "Only {{ quantity }} of {{ title }} left!" at bounding box center [354, 196] width 366 height 46
drag, startPoint x: 244, startPoint y: 188, endPoint x: 237, endPoint y: 190, distance: 7.4
click at [237, 190] on textarea "Sadece {{ quantity }} of {{ title }} left!" at bounding box center [354, 196] width 366 height 46
drag, startPoint x: 290, startPoint y: 188, endPoint x: 280, endPoint y: 194, distance: 11.0
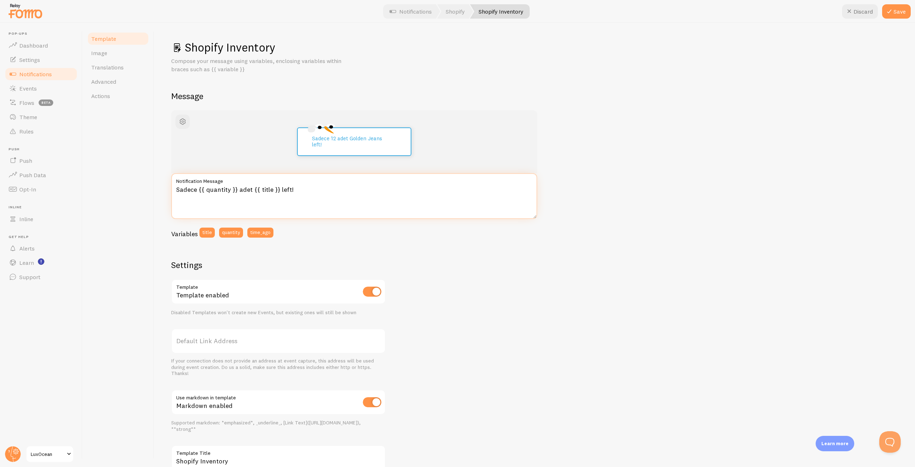
click at [280, 194] on textarea "Sadece {{ quantity }} adet {{ title }} left!" at bounding box center [354, 196] width 366 height 46
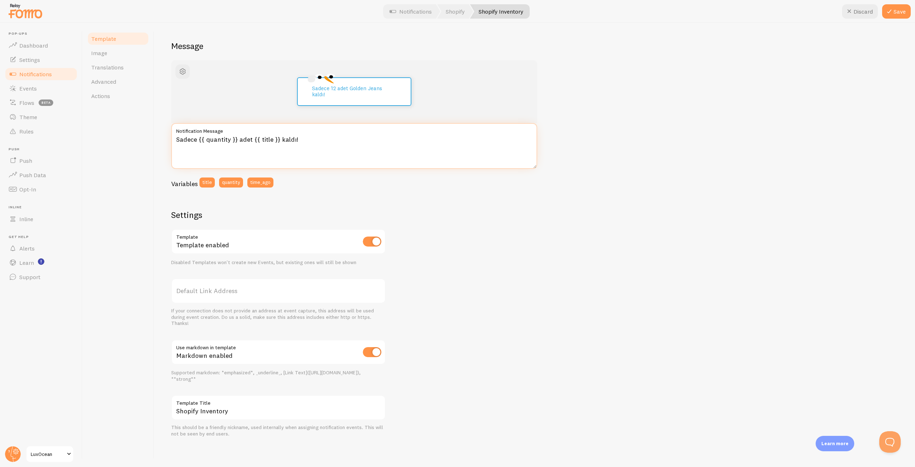
type textarea "Sadece {{ quantity }} adet {{ title }} kaldı!"
click at [227, 387] on div "Settings Template Template enabled Disabled Templates won't create new Events, …" at bounding box center [278, 322] width 215 height 227
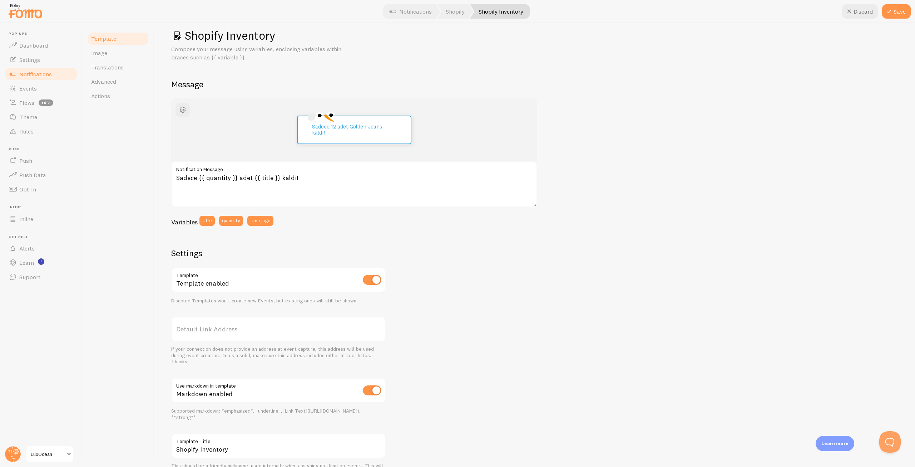
scroll to position [0, 0]
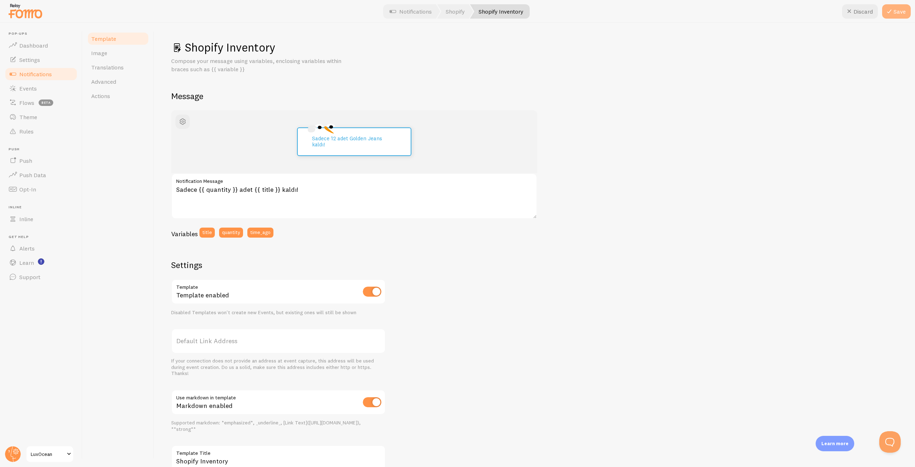
click at [897, 10] on button "Save" at bounding box center [897, 11] width 29 height 14
click at [112, 55] on link "Image" at bounding box center [118, 53] width 63 height 14
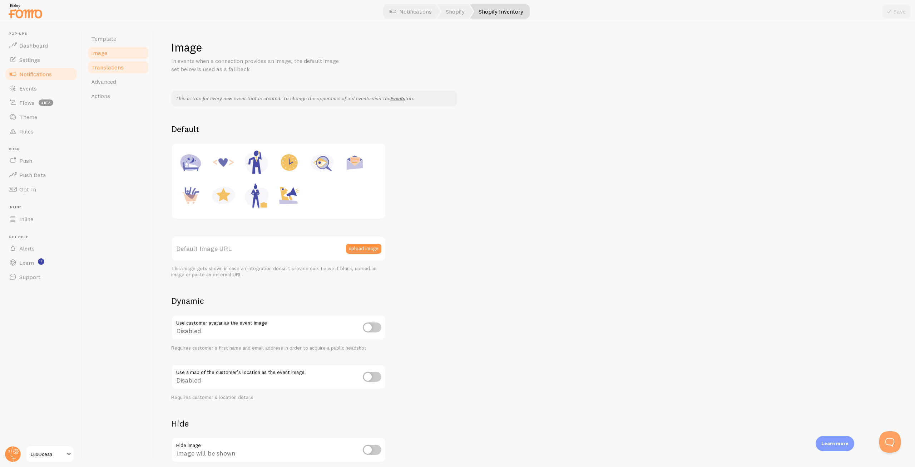
click at [112, 68] on span "Translations" at bounding box center [107, 67] width 33 height 7
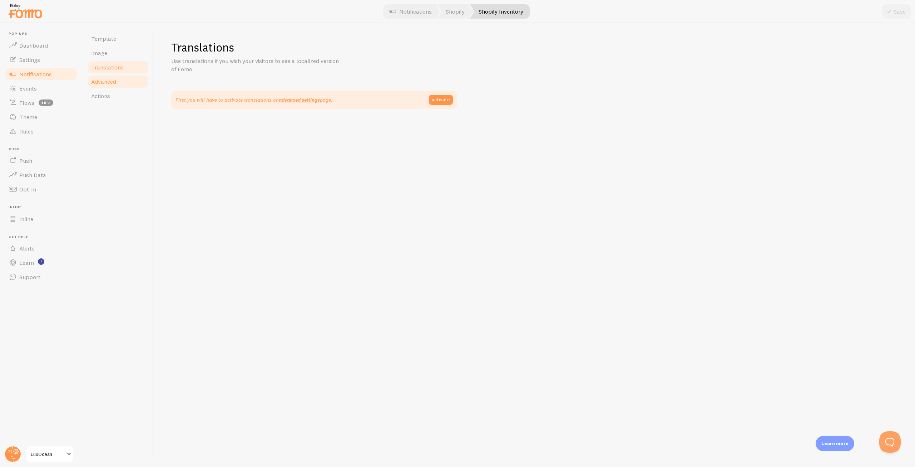
click at [108, 84] on span "Advanced" at bounding box center [103, 81] width 25 height 7
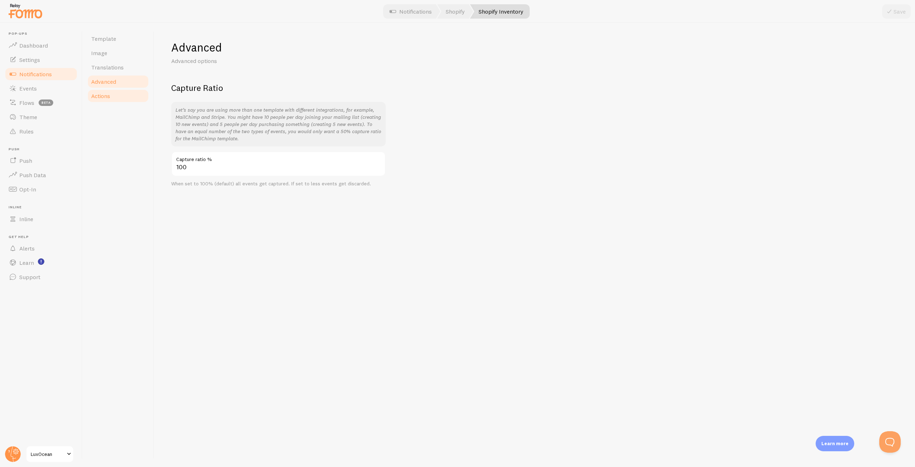
click at [109, 102] on link "Actions" at bounding box center [118, 96] width 63 height 14
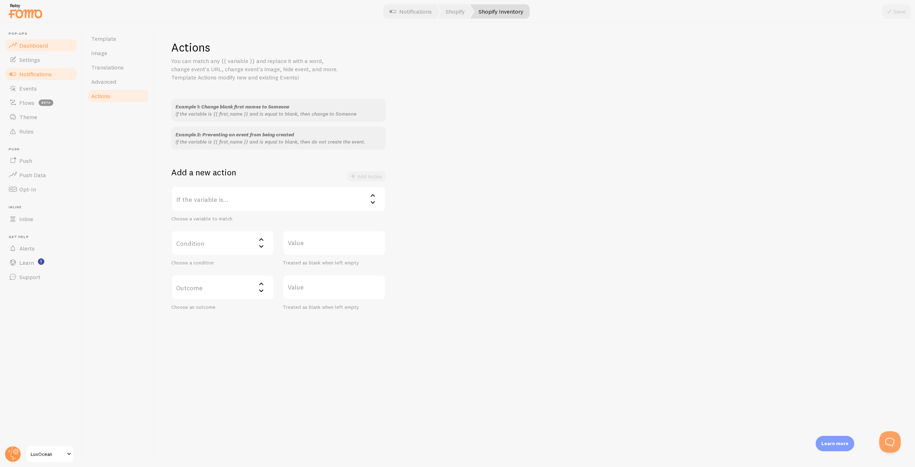
click at [34, 45] on span "Dashboard" at bounding box center [33, 45] width 29 height 7
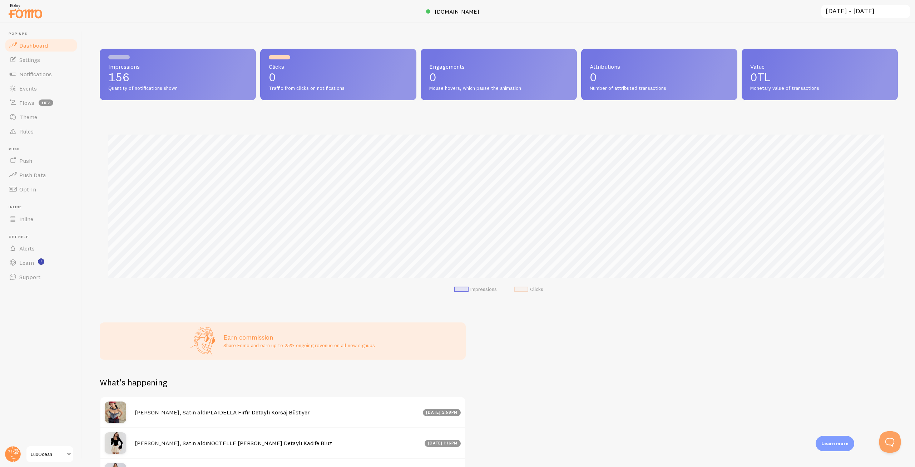
click at [30, 11] on img at bounding box center [26, 11] width 36 height 18
